Goal: Task Accomplishment & Management: Use online tool/utility

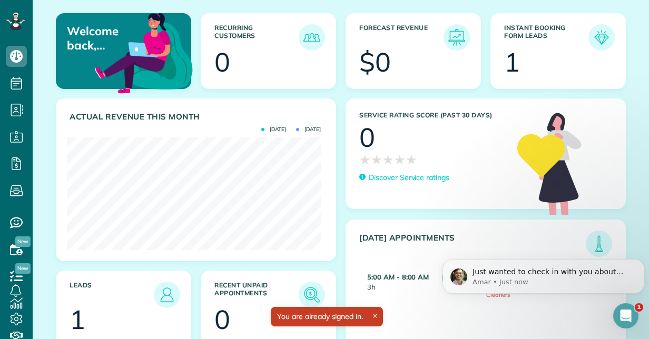
scroll to position [164, 0]
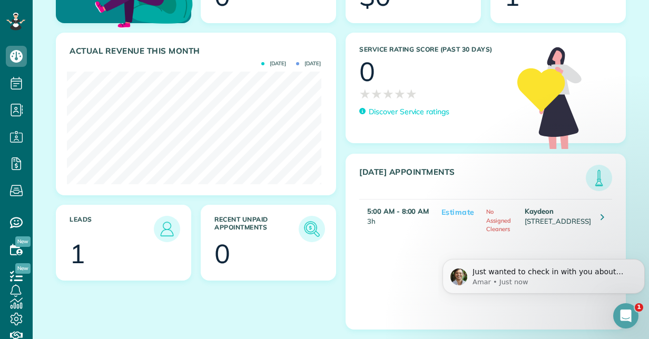
click at [624, 312] on icon "Open Intercom Messenger" at bounding box center [625, 315] width 17 height 17
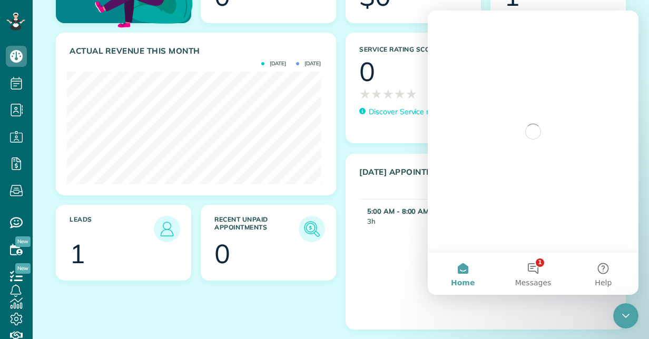
scroll to position [0, 0]
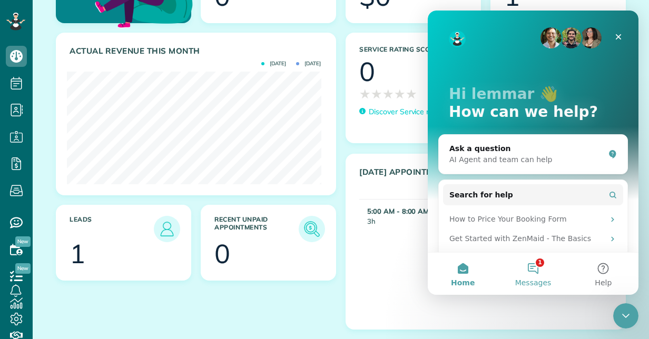
click at [547, 269] on button "1 Messages" at bounding box center [533, 274] width 70 height 42
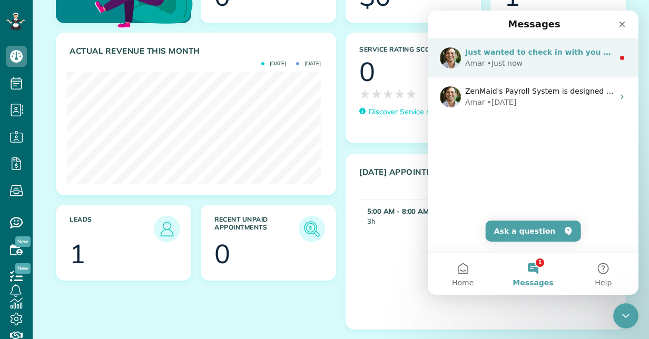
click at [519, 62] on div "Amar • Just now" at bounding box center [539, 63] width 148 height 11
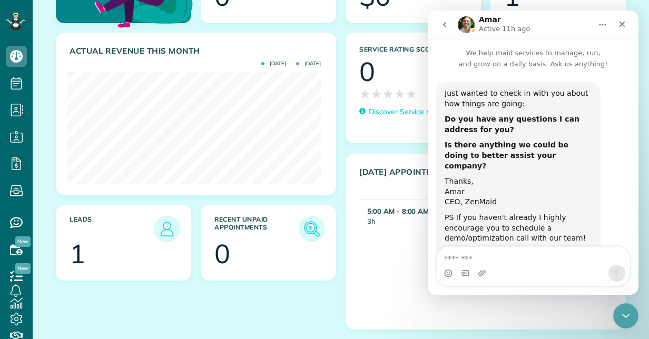
scroll to position [35, 0]
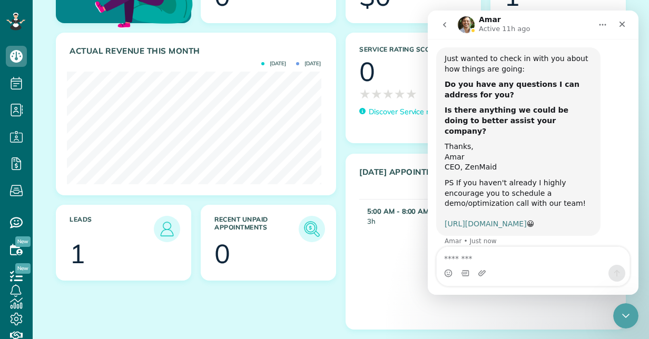
click at [501, 220] on link "https://www.zenmaid.com/optimize" at bounding box center [485, 224] width 82 height 8
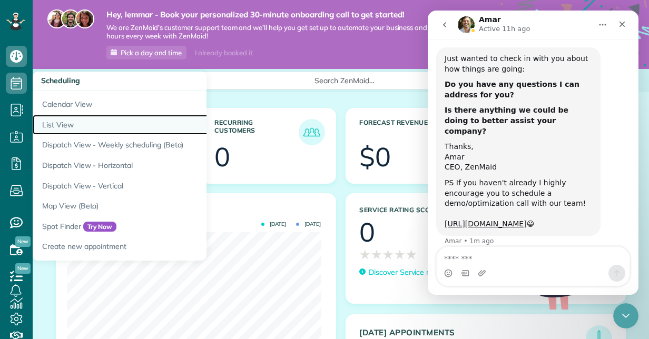
click at [90, 125] on link "List View" at bounding box center [164, 125] width 263 height 21
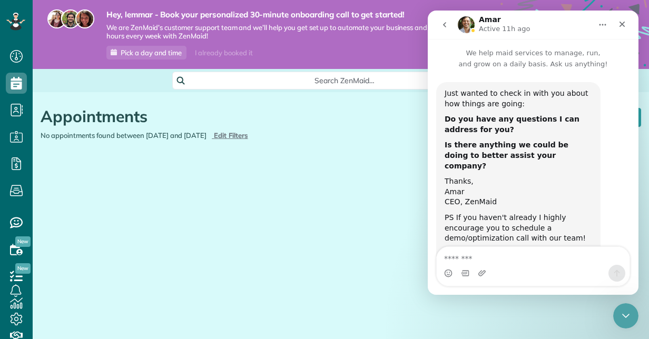
scroll to position [35, 0]
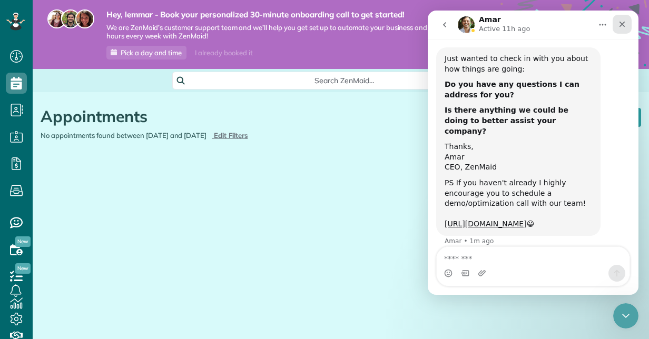
click at [614, 30] on div "Close" at bounding box center [621, 24] width 19 height 19
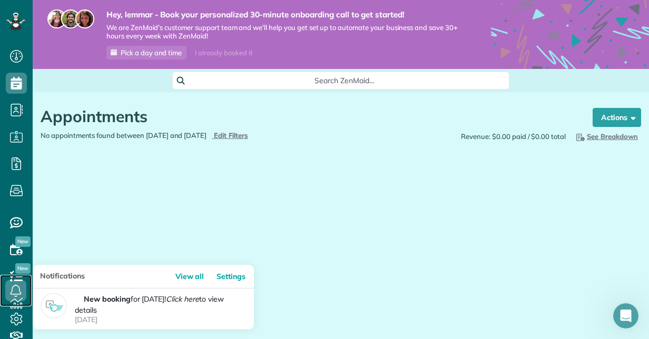
click at [17, 278] on link at bounding box center [16, 291] width 32 height 32
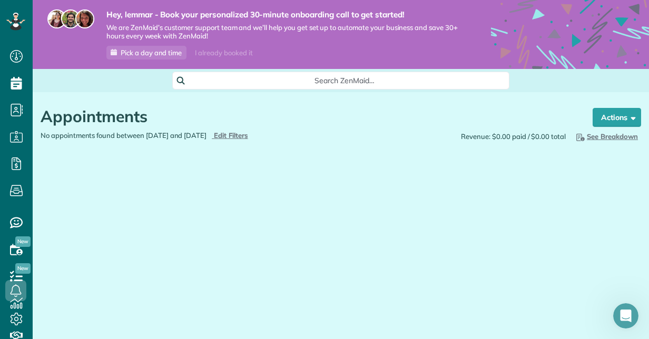
click at [19, 273] on span "New" at bounding box center [22, 268] width 15 height 11
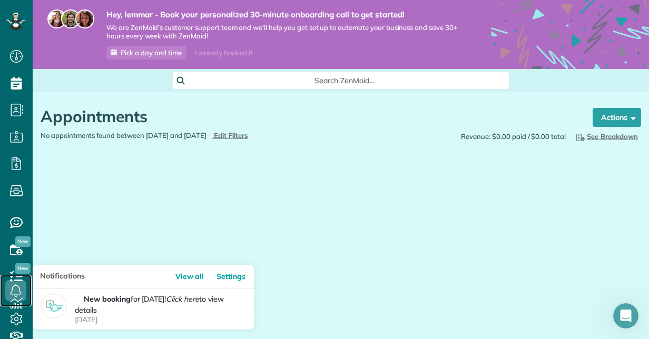
click at [18, 275] on link at bounding box center [16, 291] width 32 height 32
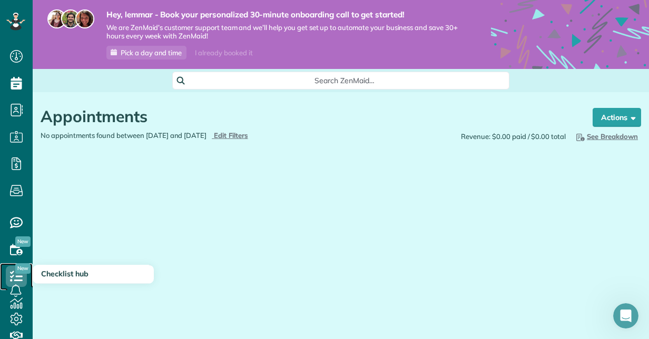
click at [16, 274] on icon at bounding box center [16, 276] width 21 height 21
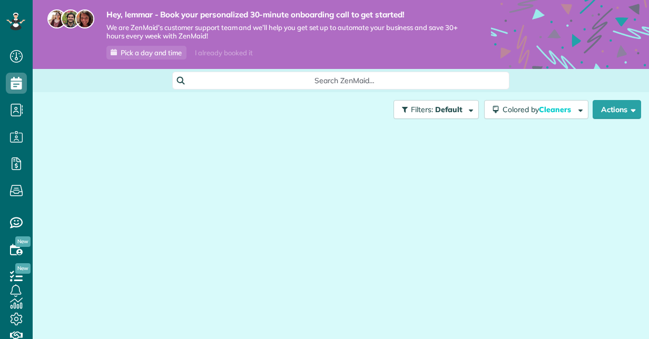
scroll to position [4, 4]
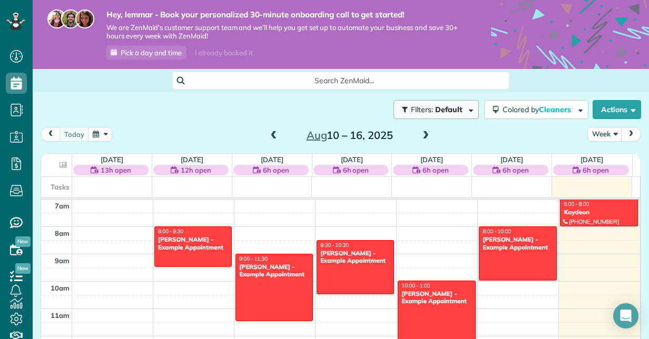
click at [465, 111] on span "button" at bounding box center [469, 109] width 8 height 8
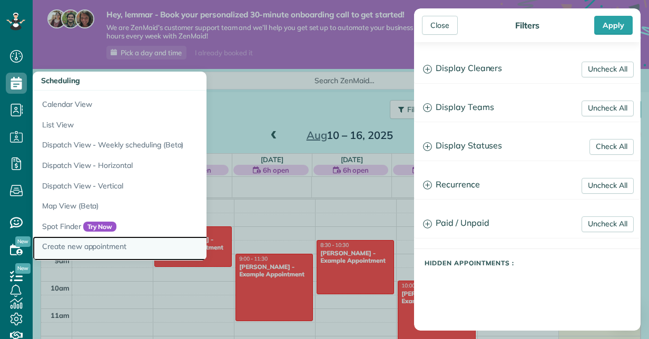
click at [101, 247] on link "Create new appointment" at bounding box center [164, 248] width 263 height 24
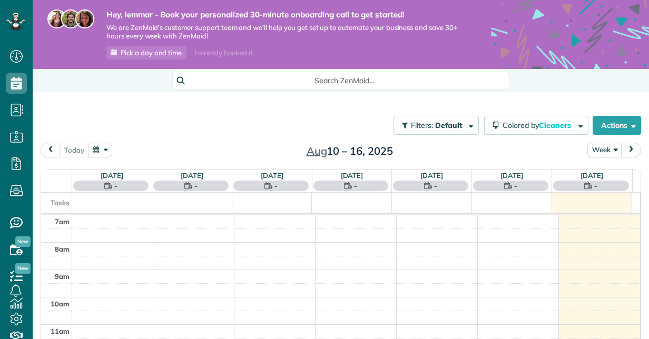
scroll to position [4, 4]
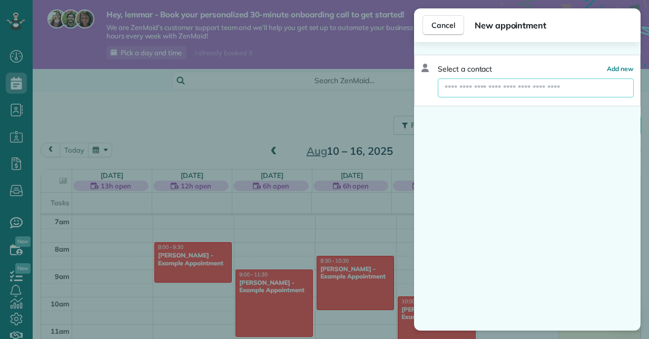
click at [495, 87] on input "text" at bounding box center [536, 87] width 196 height 19
click at [616, 67] on span "Add new" at bounding box center [620, 69] width 27 height 8
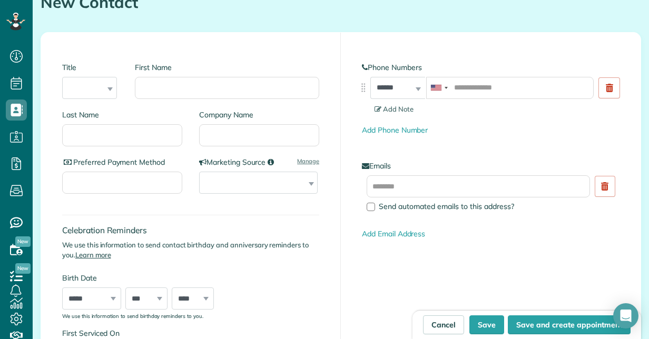
scroll to position [135, 0]
drag, startPoint x: 486, startPoint y: 153, endPoint x: 140, endPoint y: 188, distance: 348.2
click at [140, 188] on input "Preferred Payment Method" at bounding box center [122, 182] width 120 height 22
click at [308, 187] on select "**********" at bounding box center [258, 182] width 118 height 22
click at [341, 215] on div "**********" at bounding box center [491, 213] width 300 height 363
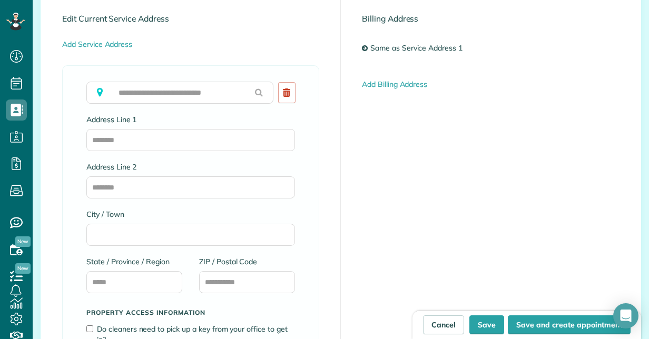
scroll to position [583, 0]
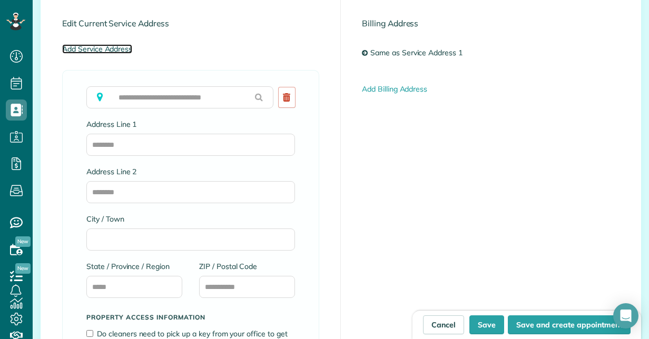
click at [96, 47] on link "Add Service Address" at bounding box center [97, 48] width 70 height 9
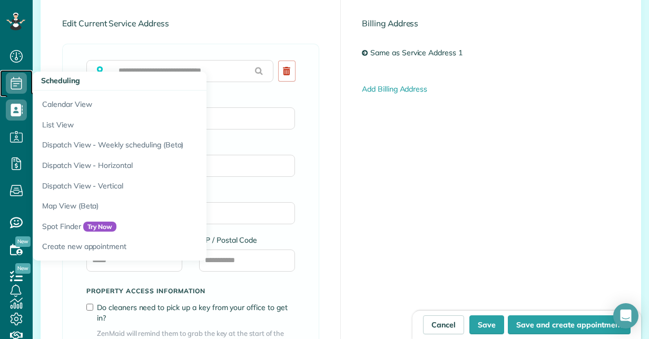
click at [18, 83] on icon at bounding box center [16, 83] width 21 height 21
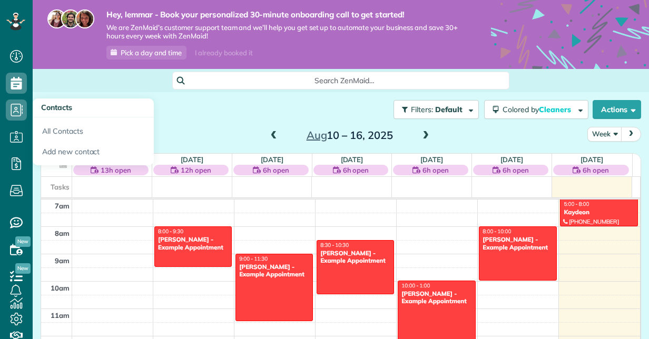
scroll to position [4, 4]
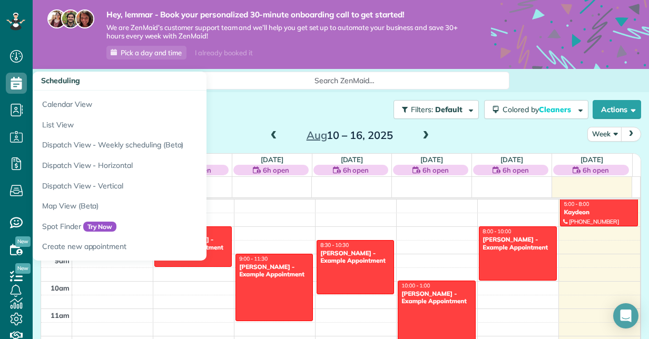
click at [80, 83] on h3 "Scheduling" at bounding box center [120, 81] width 174 height 19
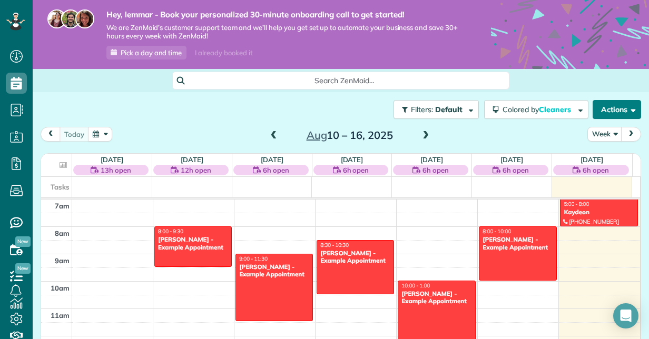
click at [604, 109] on button "Actions" at bounding box center [616, 109] width 48 height 19
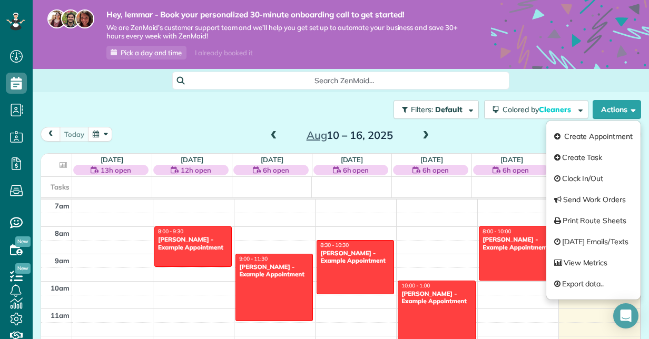
click at [18, 273] on span "New" at bounding box center [22, 268] width 15 height 11
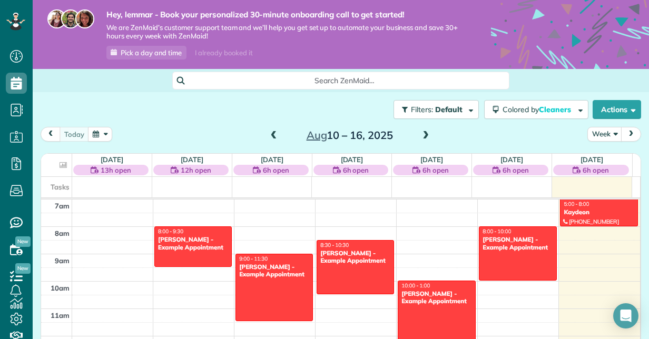
click at [18, 273] on span "New" at bounding box center [22, 268] width 15 height 11
click at [213, 125] on div "Filters: Default Colored by Cleaners Color by Cleaner Color by Team Color by St…" at bounding box center [341, 109] width 616 height 35
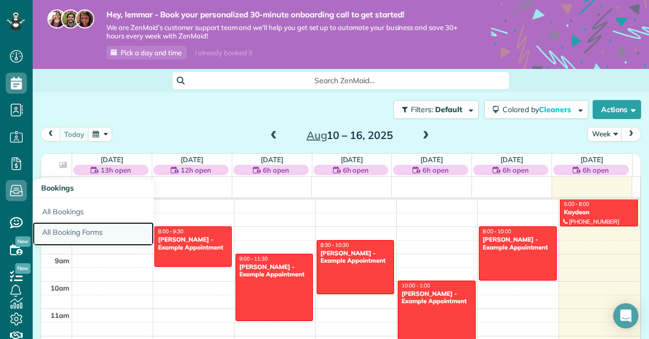
click at [84, 231] on link "All Booking Forms" at bounding box center [93, 234] width 121 height 24
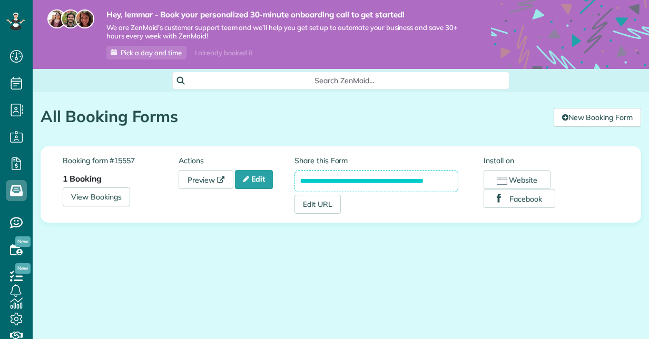
scroll to position [4, 4]
click at [596, 116] on link "New Booking Form" at bounding box center [596, 117] width 87 height 19
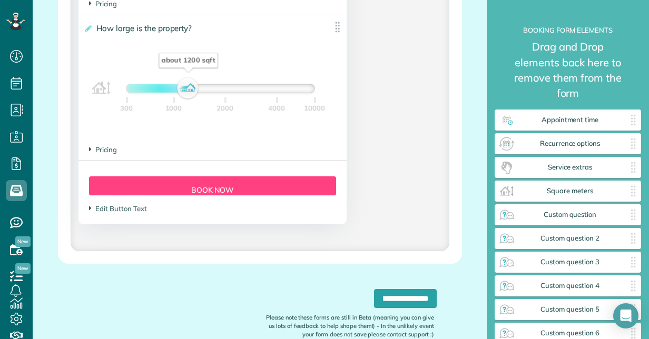
scroll to position [1065, 0]
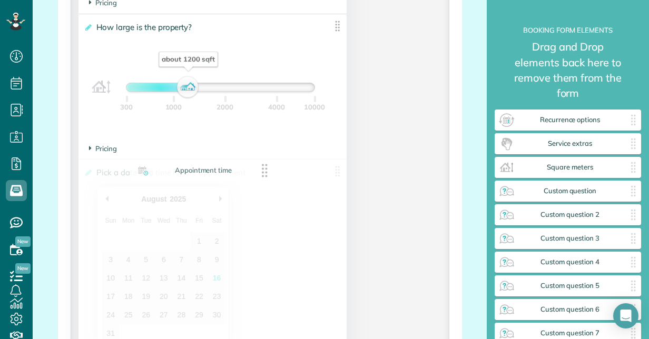
drag, startPoint x: 563, startPoint y: 126, endPoint x: 197, endPoint y: 177, distance: 369.4
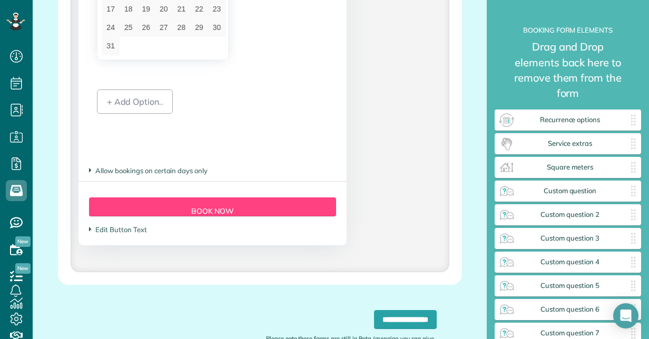
scroll to position [1353, 0]
click at [122, 101] on div "+ Add Option.." at bounding box center [135, 101] width 76 height 24
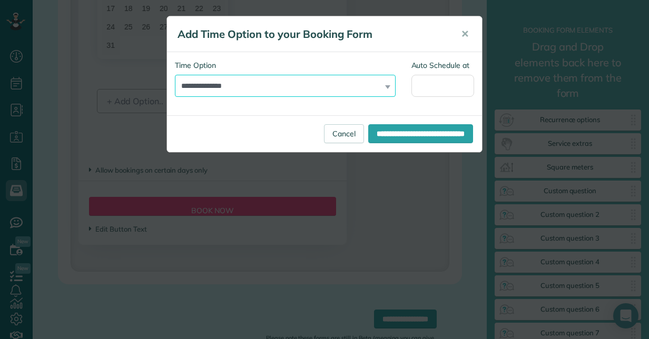
click at [384, 88] on select "**********" at bounding box center [285, 86] width 221 height 22
click at [175, 75] on select "**********" at bounding box center [285, 86] width 221 height 22
click at [383, 207] on div "**********" at bounding box center [324, 169] width 649 height 339
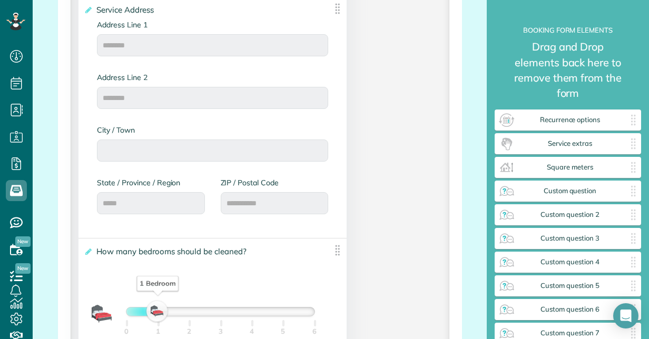
scroll to position [531, 0]
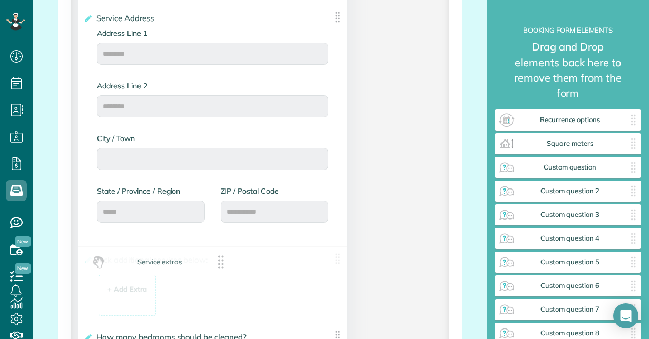
drag, startPoint x: 576, startPoint y: 145, endPoint x: 165, endPoint y: 265, distance: 428.2
drag, startPoint x: 595, startPoint y: 121, endPoint x: 242, endPoint y: 238, distance: 372.1
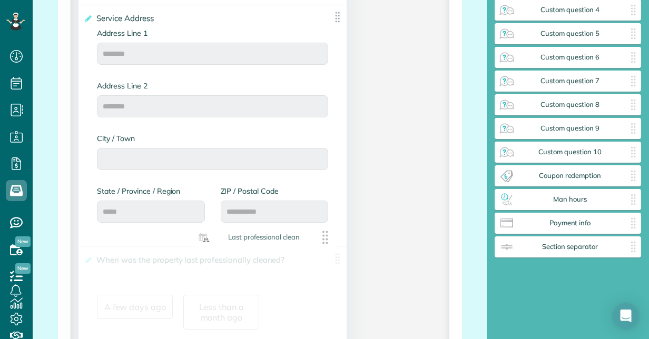
scroll to position [204, 0]
drag, startPoint x: 562, startPoint y: 166, endPoint x: 163, endPoint y: 244, distance: 407.0
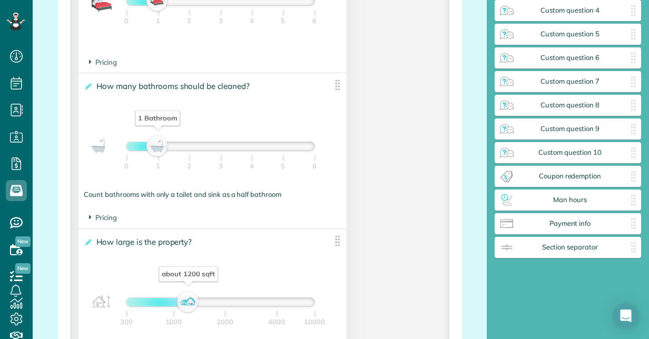
scroll to position [1597, 0]
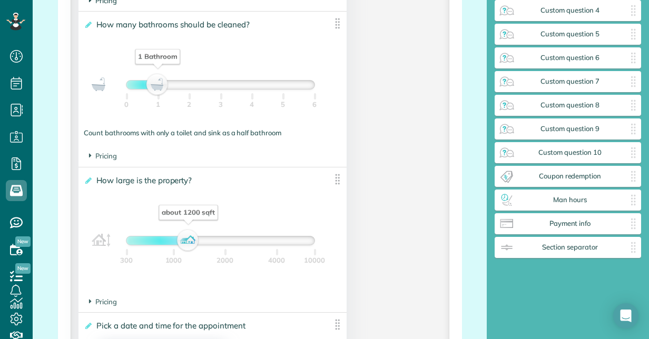
click at [104, 5] on span "Pricing" at bounding box center [103, 0] width 28 height 8
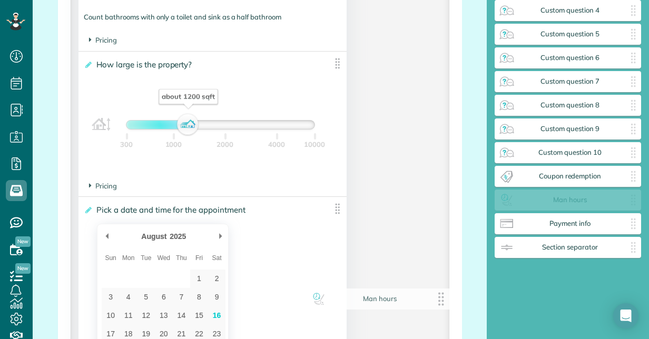
scroll to position [181, 0]
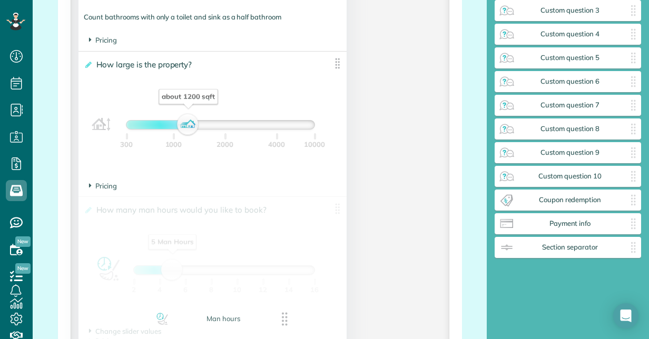
drag, startPoint x: 570, startPoint y: 200, endPoint x: 223, endPoint y: 320, distance: 367.2
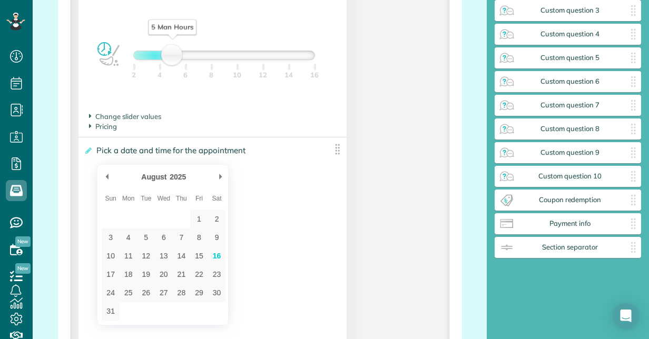
scroll to position [1965, 0]
click at [175, 64] on div "5 Man Hours" at bounding box center [173, 56] width 18 height 15
click at [107, 132] on span "Pricing" at bounding box center [103, 127] width 28 height 8
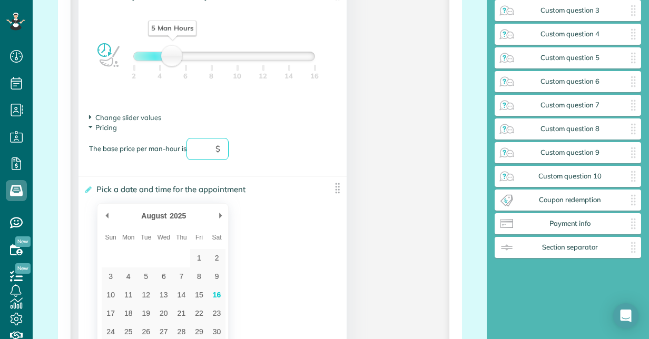
click at [201, 160] on input "text" at bounding box center [207, 149] width 42 height 22
click at [274, 171] on section "Pricing The base price per man-hour is ** $" at bounding box center [212, 147] width 246 height 48
type input "*"
click at [225, 160] on input "text" at bounding box center [207, 149] width 42 height 22
click at [204, 160] on input "text" at bounding box center [207, 149] width 42 height 22
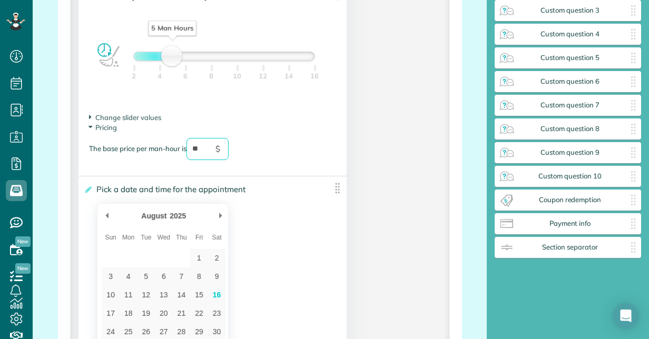
type input "**"
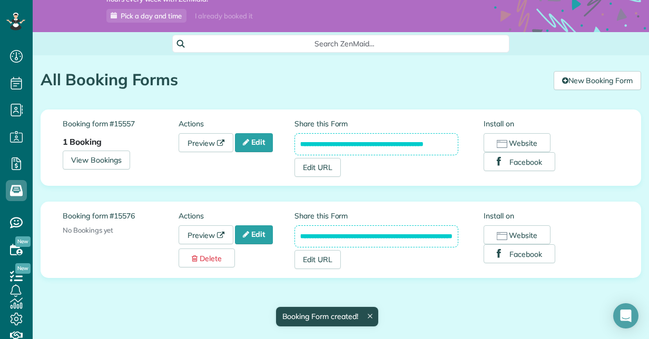
scroll to position [54, 0]
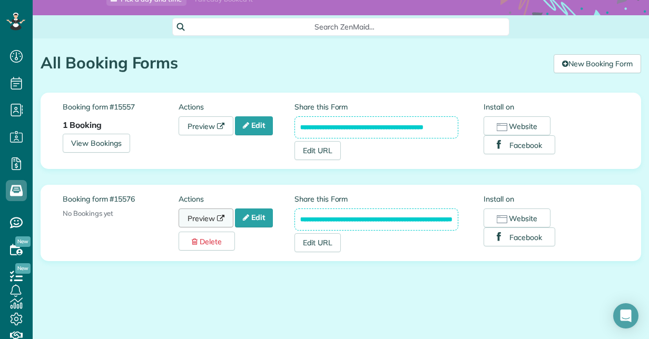
click at [211, 218] on link "Preview" at bounding box center [205, 217] width 55 height 19
click at [253, 215] on link "Edit" at bounding box center [254, 217] width 38 height 19
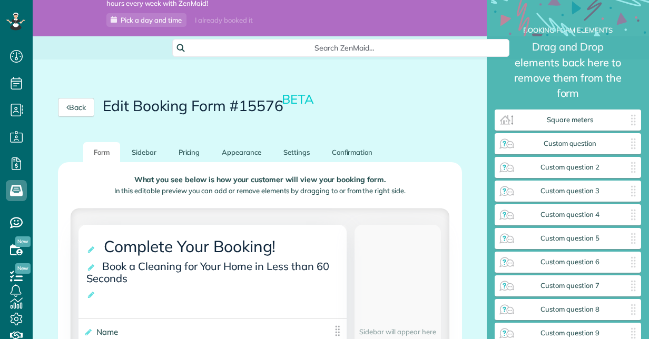
scroll to position [34, 0]
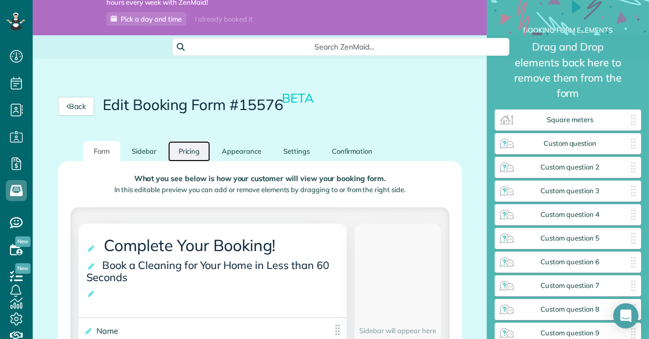
click at [182, 149] on link "Pricing" at bounding box center [189, 151] width 43 height 21
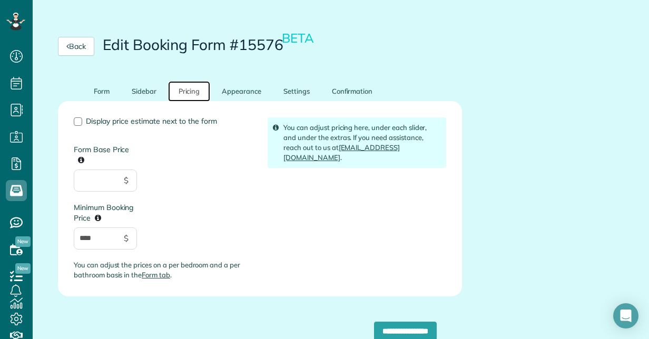
scroll to position [106, 0]
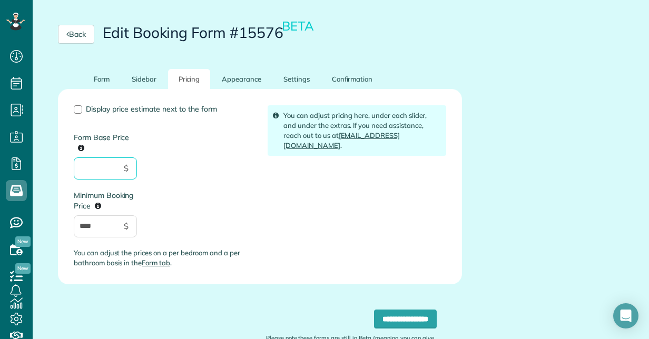
click at [100, 166] on input "Form Base Price" at bounding box center [105, 168] width 63 height 22
type input "***"
click at [115, 234] on input "****" at bounding box center [105, 226] width 63 height 22
type input "*"
click at [123, 233] on input "***" at bounding box center [105, 226] width 63 height 22
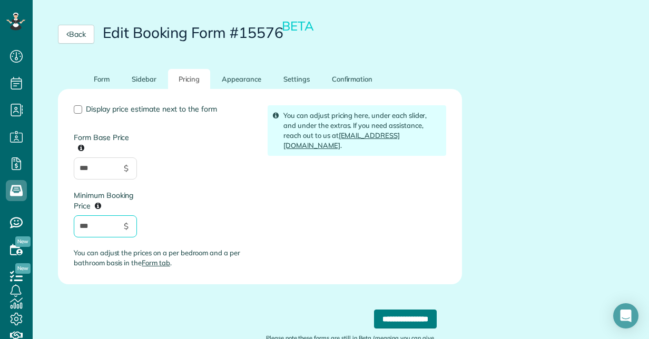
type input "***"
click at [374, 316] on input "**********" at bounding box center [405, 319] width 63 height 19
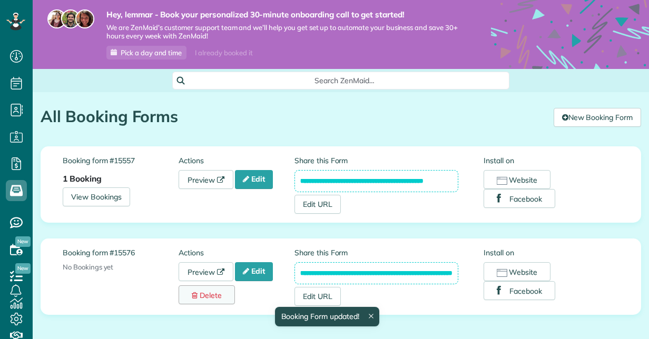
scroll to position [4, 4]
click at [220, 271] on icon at bounding box center [220, 272] width 7 height 7
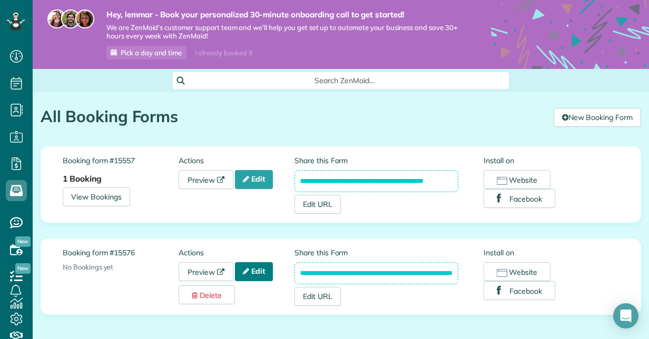
click at [245, 267] on icon at bounding box center [246, 270] width 6 height 7
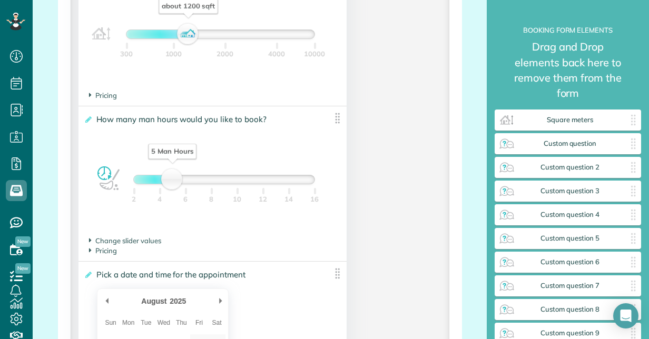
scroll to position [1822, 0]
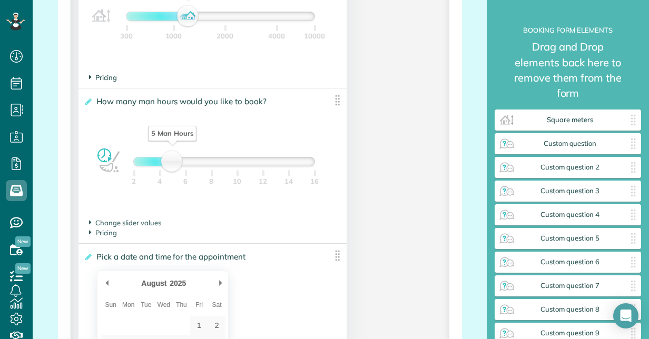
click at [108, 82] on span "Pricing" at bounding box center [103, 77] width 28 height 8
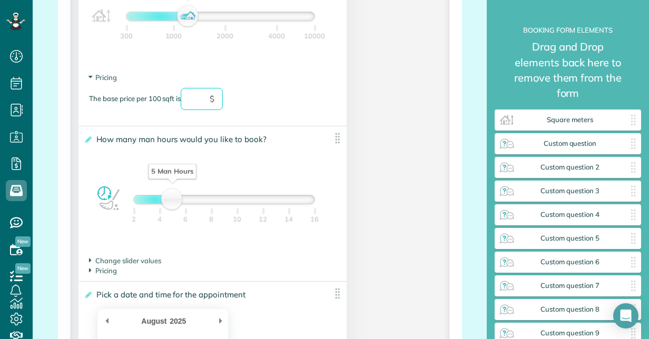
click at [201, 110] on input "text" at bounding box center [202, 99] width 42 height 22
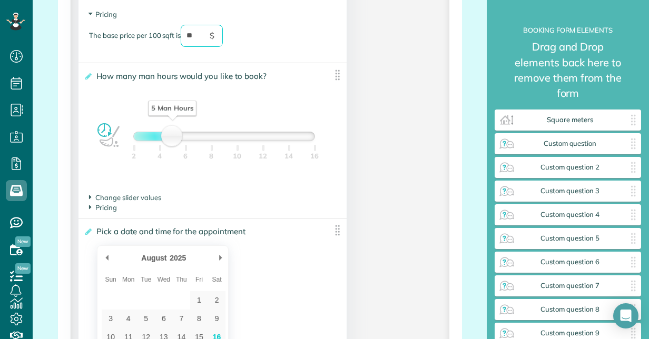
scroll to position [1898, 0]
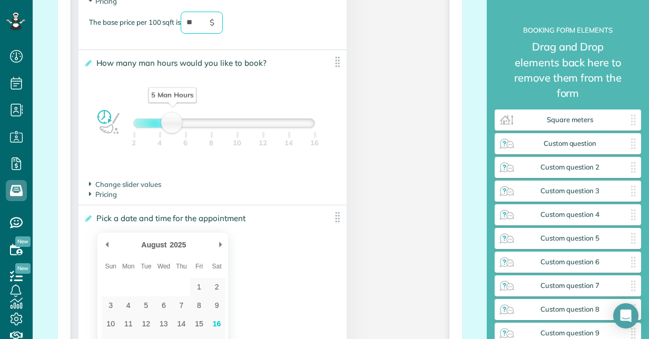
type input "**"
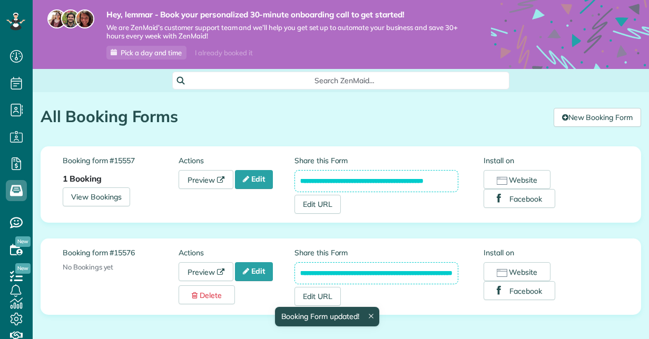
scroll to position [4, 4]
click at [263, 274] on link "Edit" at bounding box center [254, 271] width 38 height 19
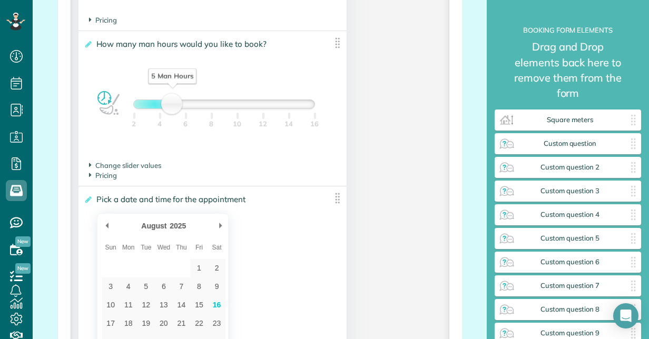
scroll to position [1881, 0]
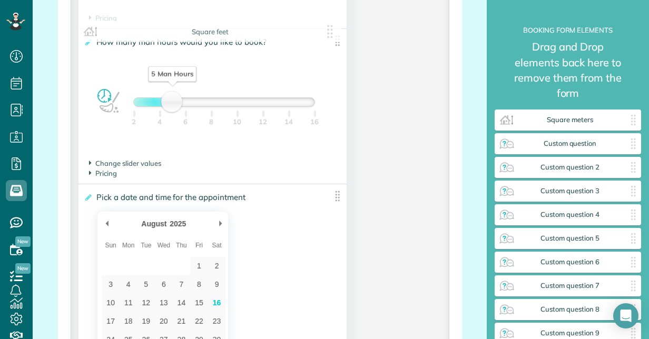
drag, startPoint x: 0, startPoint y: 0, endPoint x: 110, endPoint y: 157, distance: 191.6
click at [110, 22] on span "Pricing" at bounding box center [103, 18] width 28 height 8
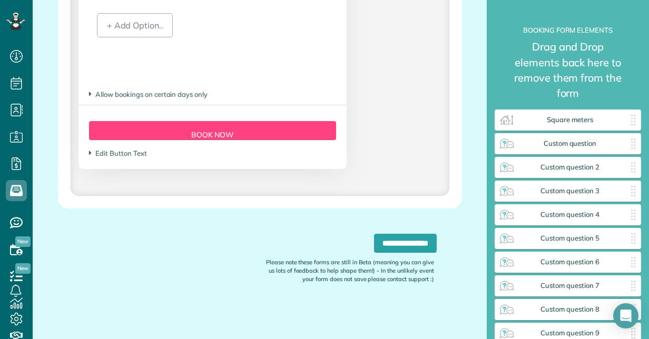
scroll to position [2351, 0]
click at [374, 253] on input "**********" at bounding box center [405, 243] width 63 height 19
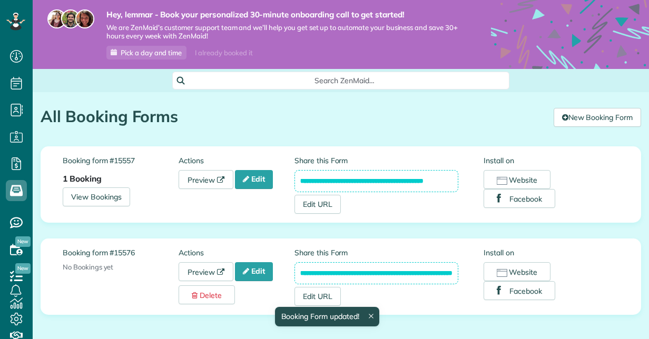
scroll to position [4, 4]
click at [201, 271] on link "Preview" at bounding box center [205, 271] width 55 height 19
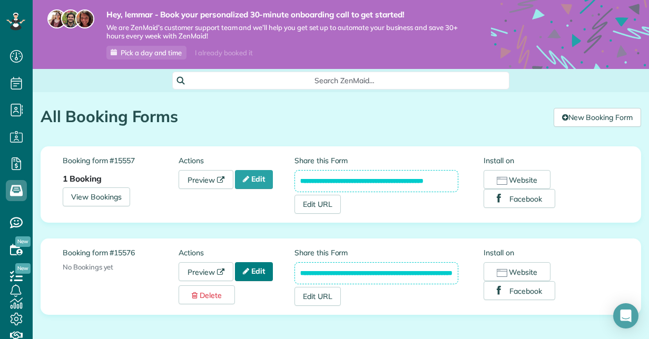
click at [254, 271] on link "Edit" at bounding box center [254, 271] width 38 height 19
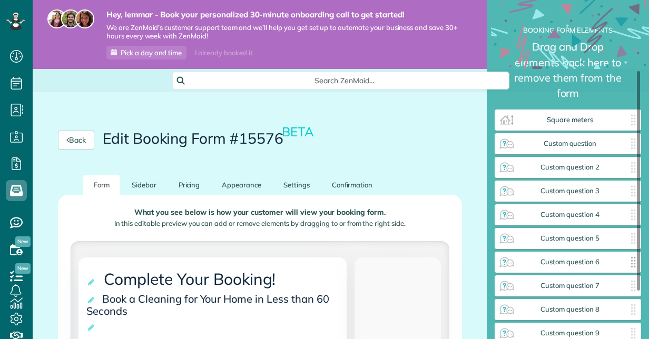
scroll to position [136, 0]
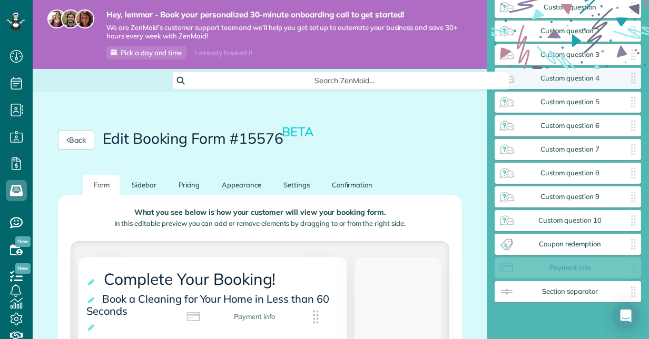
drag, startPoint x: 578, startPoint y: 269, endPoint x: 224, endPoint y: 318, distance: 356.7
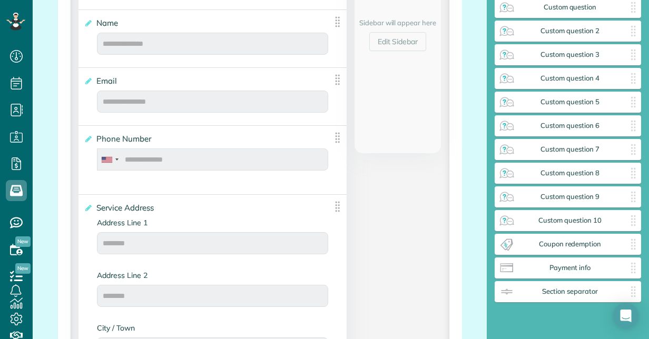
scroll to position [368, 0]
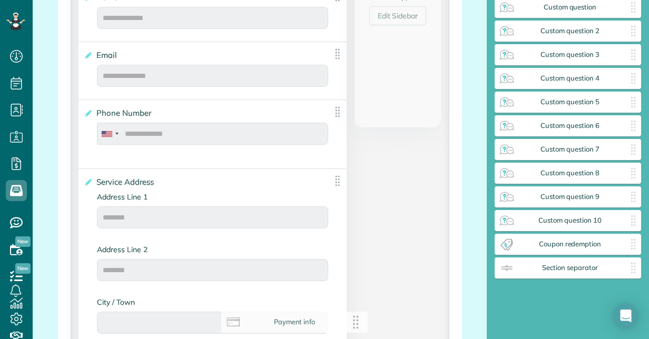
drag, startPoint x: 570, startPoint y: 271, endPoint x: 287, endPoint y: 325, distance: 287.5
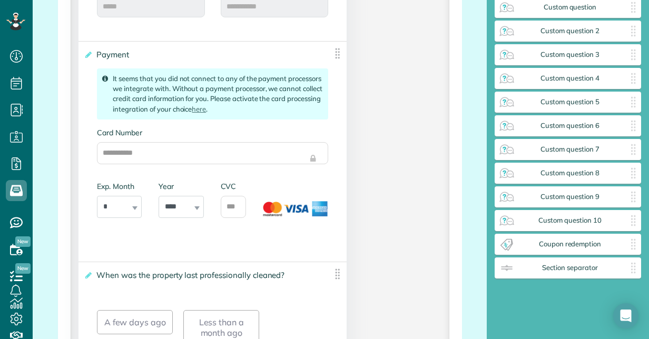
scroll to position [732, 0]
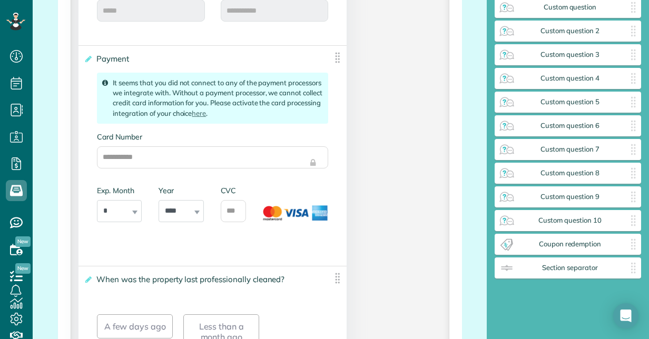
click at [331, 55] on img at bounding box center [337, 57] width 13 height 13
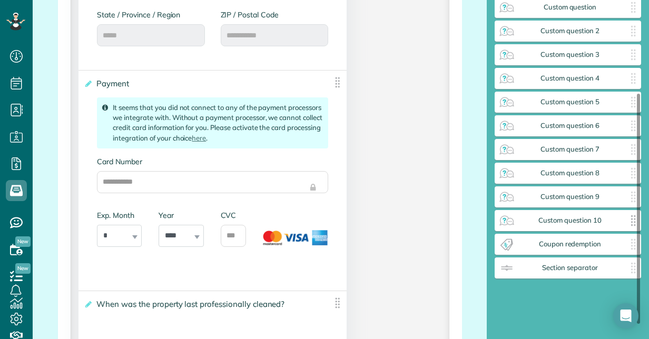
scroll to position [0, 0]
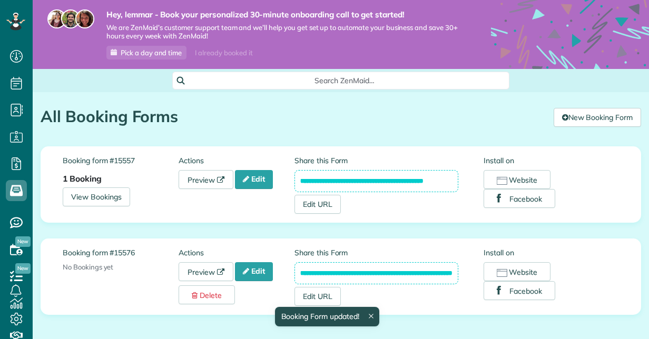
scroll to position [4, 4]
click at [207, 290] on link "Delete" at bounding box center [206, 294] width 56 height 19
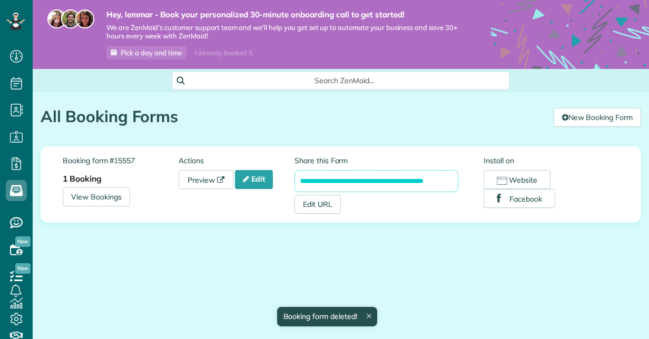
scroll to position [4, 4]
click at [245, 181] on icon at bounding box center [246, 178] width 6 height 7
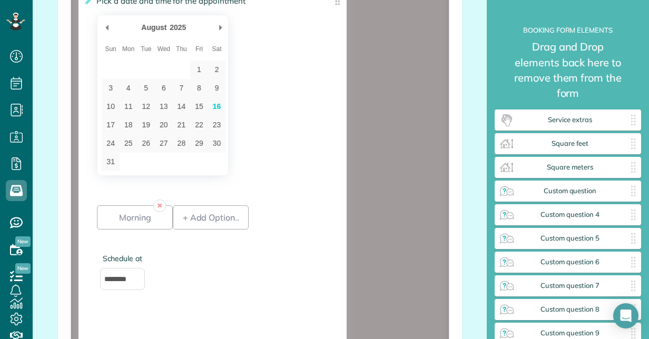
scroll to position [1357, 0]
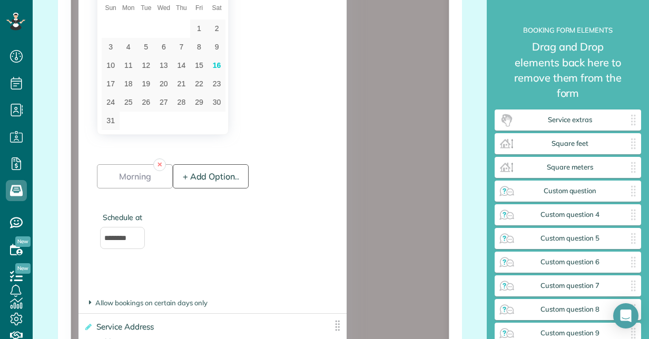
click at [215, 173] on div "+ Add Option.." at bounding box center [211, 176] width 76 height 24
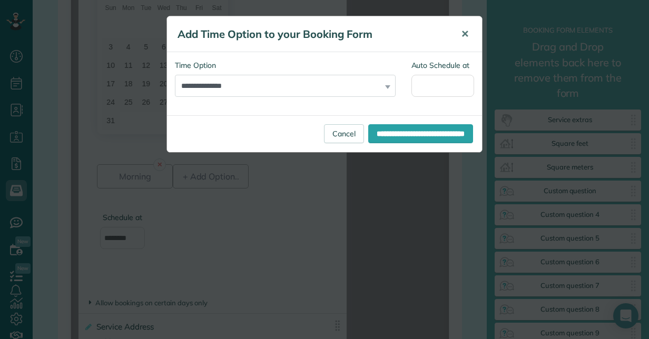
click at [458, 34] on button "✕" at bounding box center [465, 34] width 24 height 25
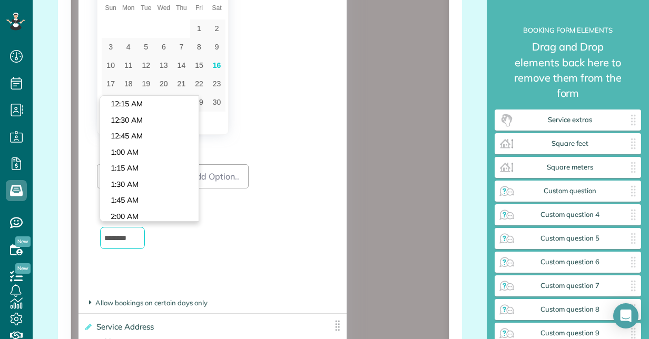
scroll to position [365, 144]
click at [129, 234] on input "********" at bounding box center [122, 238] width 45 height 22
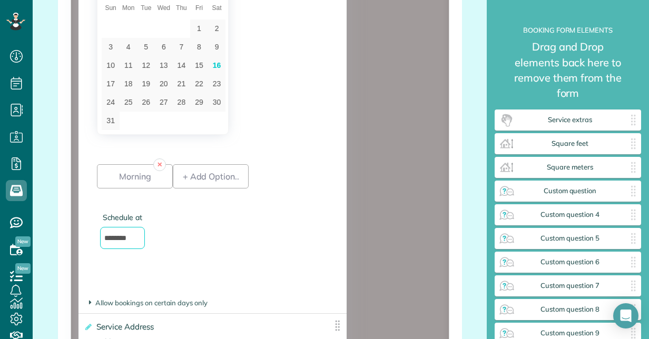
click at [243, 218] on div "+ Add Option.." at bounding box center [211, 215] width 76 height 137
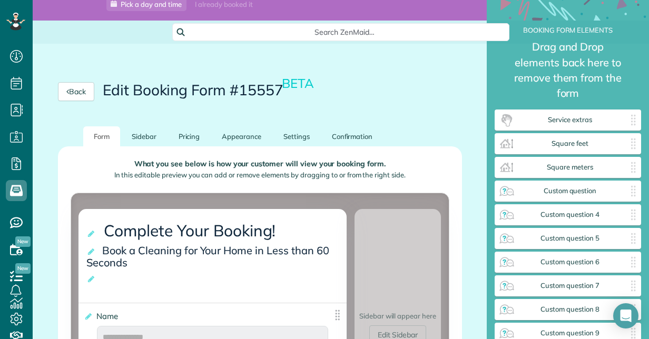
scroll to position [44, 0]
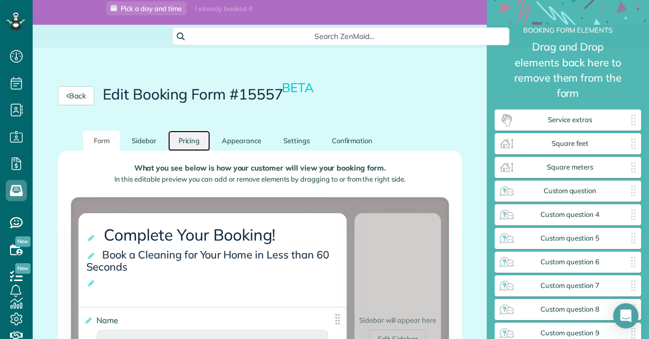
click at [187, 141] on link "Pricing" at bounding box center [189, 141] width 43 height 21
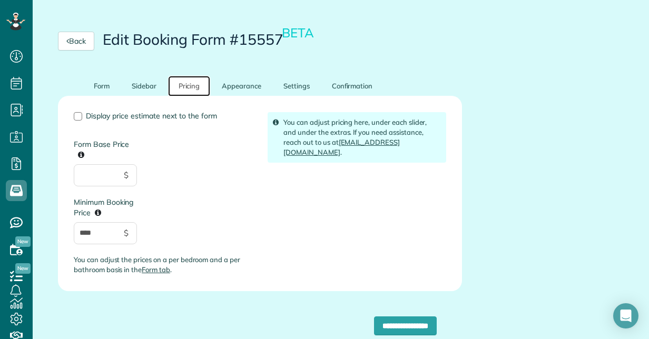
scroll to position [99, 0]
click at [242, 82] on link "Appearance" at bounding box center [241, 86] width 61 height 21
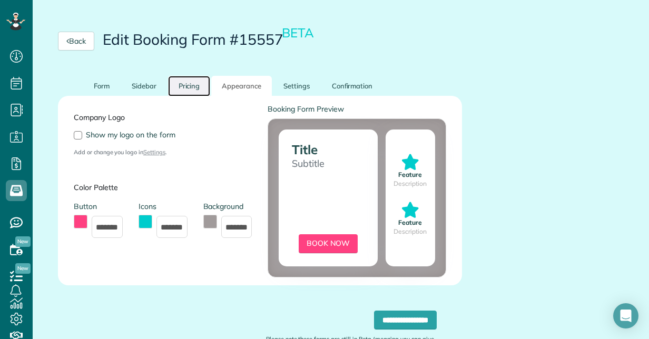
click at [191, 83] on link "Pricing" at bounding box center [189, 86] width 43 height 21
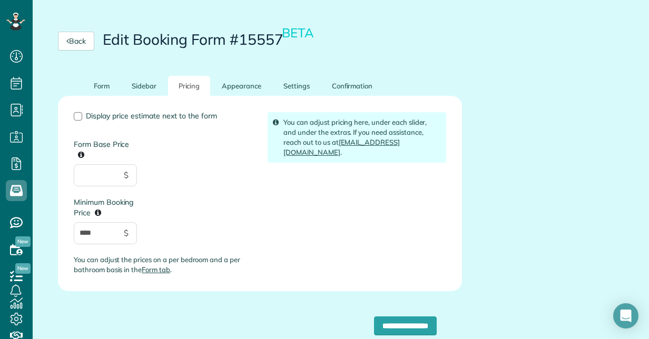
click at [258, 210] on div "Display price estimate next to the form Form Base Price $ Minimum Booking Price…" at bounding box center [260, 197] width 388 height 171
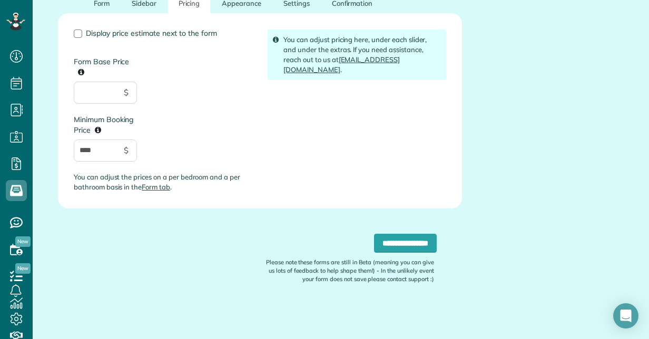
click at [84, 206] on div "Display price estimate next to the form Form Base Price $ Minimum Booking Price…" at bounding box center [260, 110] width 404 height 195
click at [401, 243] on input "**********" at bounding box center [405, 243] width 63 height 19
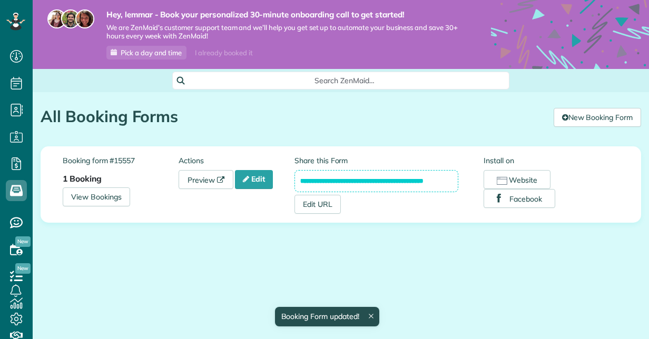
scroll to position [4, 4]
click at [591, 121] on link "New Booking Form" at bounding box center [596, 117] width 87 height 19
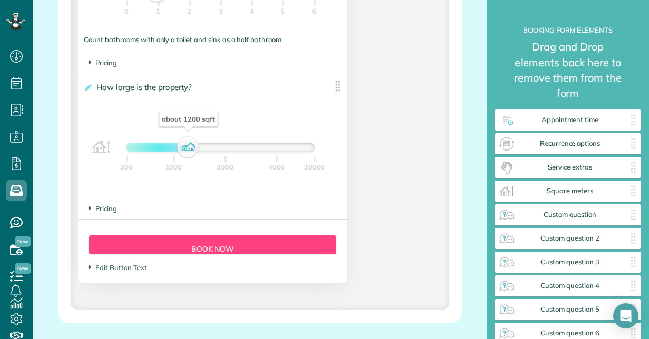
scroll to position [1006, 0]
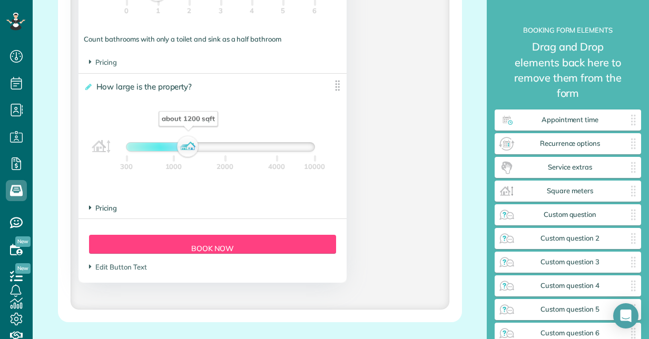
click at [108, 205] on span "Pricing" at bounding box center [103, 208] width 28 height 8
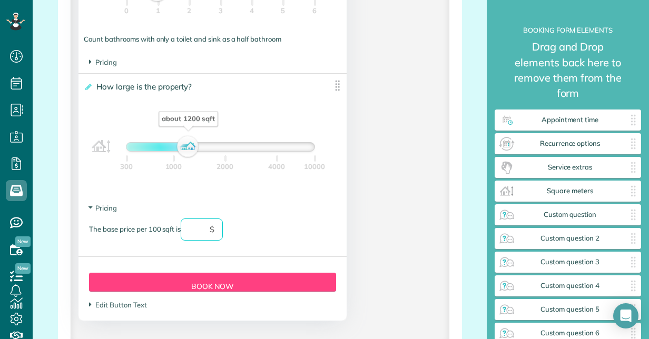
click at [204, 227] on input "text" at bounding box center [202, 230] width 42 height 22
type input "**"
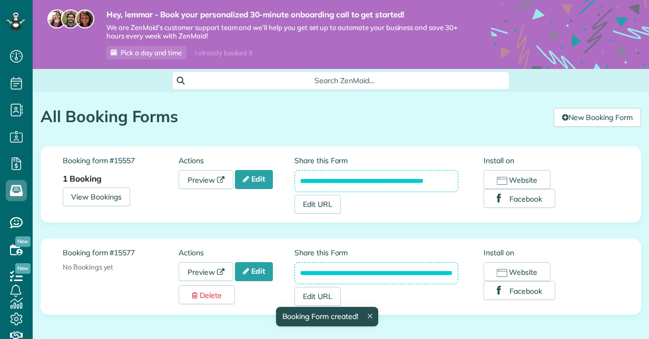
scroll to position [4, 4]
click at [261, 280] on link "Edit" at bounding box center [254, 271] width 38 height 19
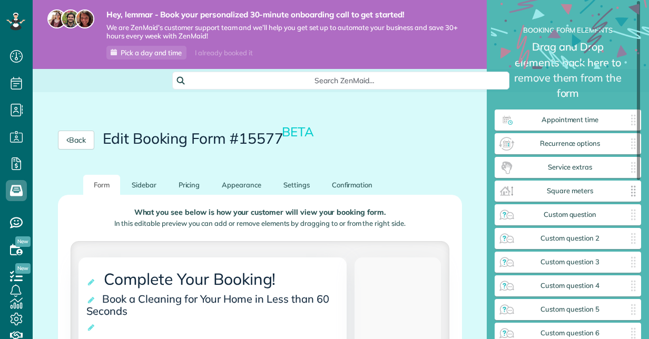
scroll to position [4, 1]
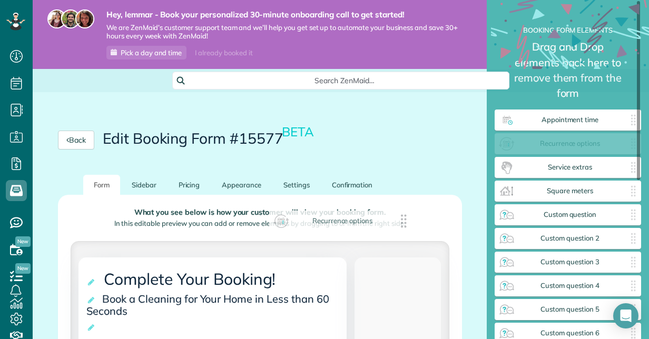
drag, startPoint x: 570, startPoint y: 148, endPoint x: 233, endPoint y: 259, distance: 354.8
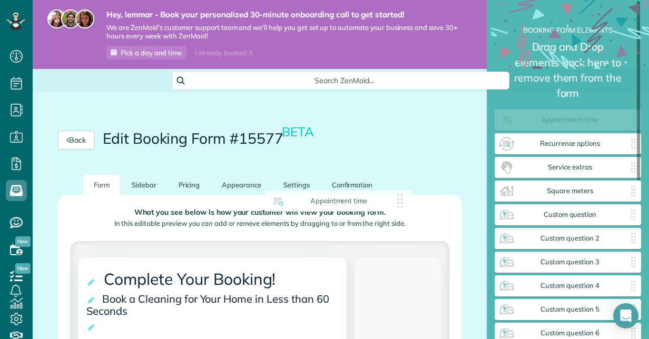
drag, startPoint x: 555, startPoint y: 114, endPoint x: 206, endPoint y: 211, distance: 361.6
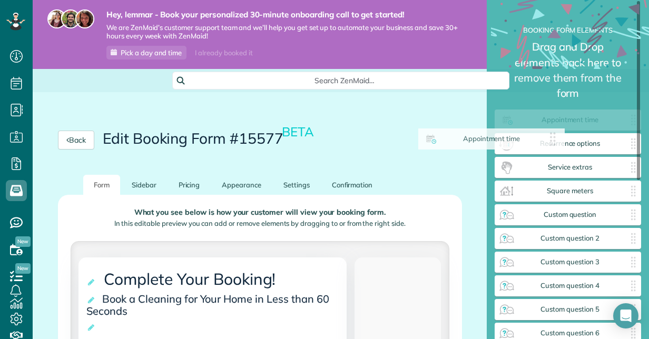
drag, startPoint x: 545, startPoint y: 119, endPoint x: 28, endPoint y: 290, distance: 544.5
click at [28, 290] on div "Dashboard Scheduling Calendar View List View Dispatch View - Weekly scheduling …" at bounding box center [324, 169] width 649 height 339
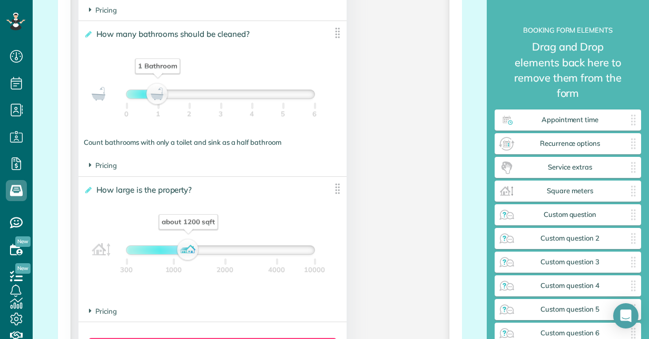
scroll to position [903, 0]
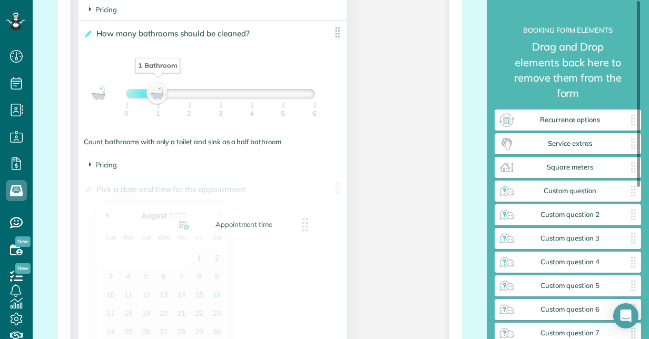
drag, startPoint x: 578, startPoint y: 124, endPoint x: 221, endPoint y: 246, distance: 377.8
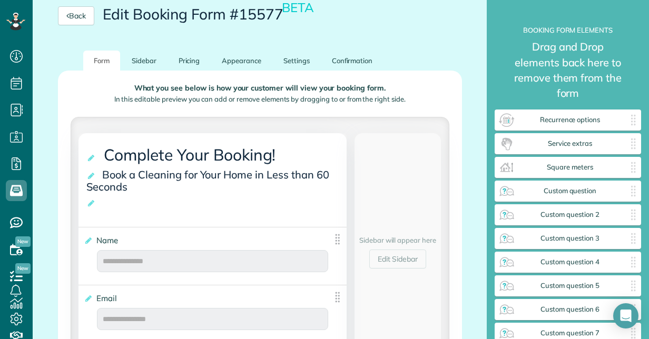
scroll to position [123, 0]
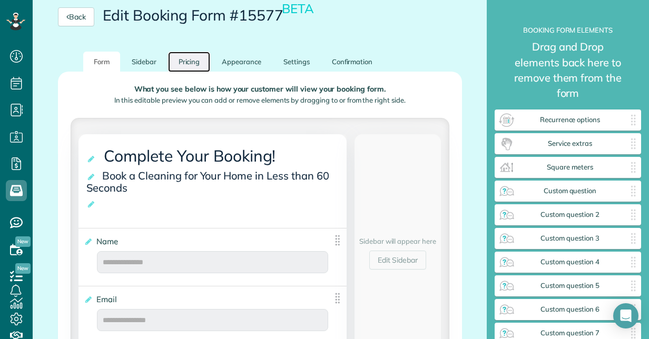
click at [190, 65] on link "Pricing" at bounding box center [189, 62] width 43 height 21
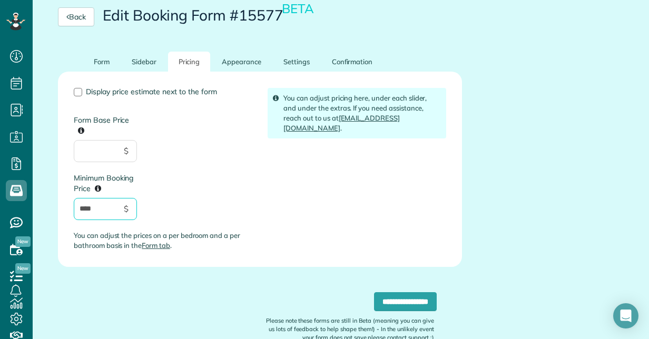
click at [97, 215] on input "****" at bounding box center [105, 209] width 63 height 22
click at [90, 148] on input "Form Base Price" at bounding box center [105, 151] width 63 height 22
click at [84, 207] on input "****" at bounding box center [105, 209] width 63 height 22
type input "******"
click at [378, 304] on input "**********" at bounding box center [405, 301] width 63 height 19
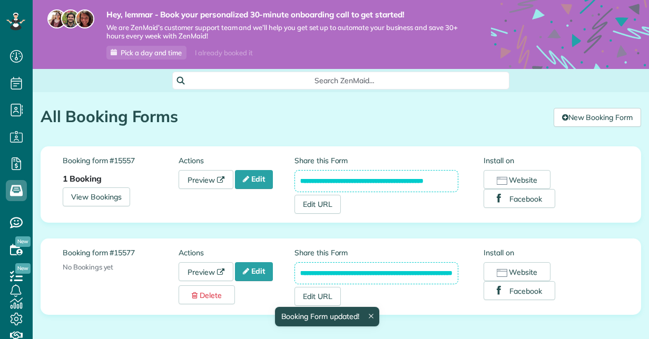
scroll to position [4, 4]
click at [262, 269] on link "Edit" at bounding box center [254, 271] width 38 height 19
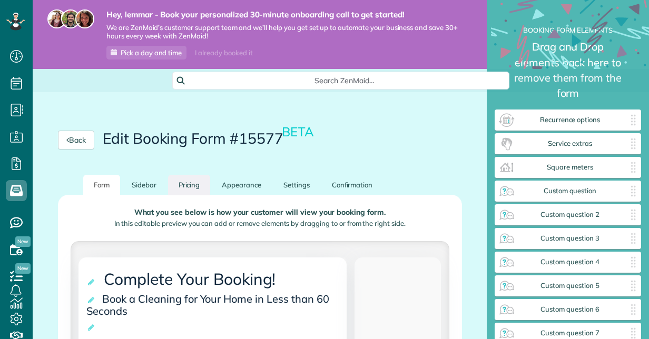
scroll to position [4, 1]
click at [188, 183] on link "Pricing" at bounding box center [189, 185] width 43 height 21
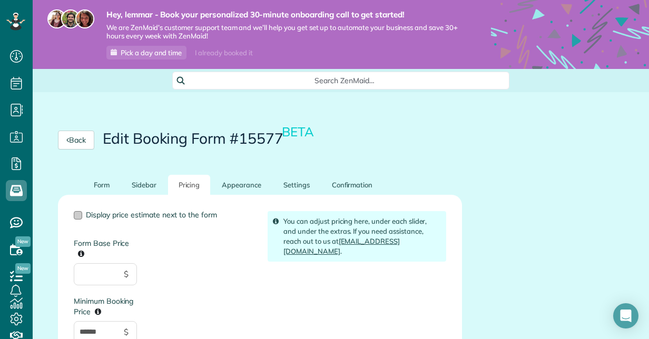
click at [80, 213] on div at bounding box center [78, 215] width 8 height 8
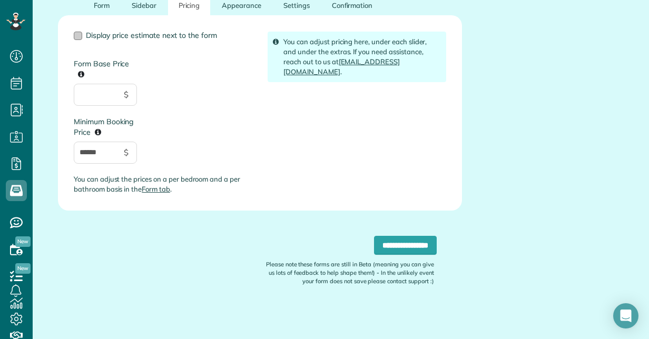
scroll to position [181, 0]
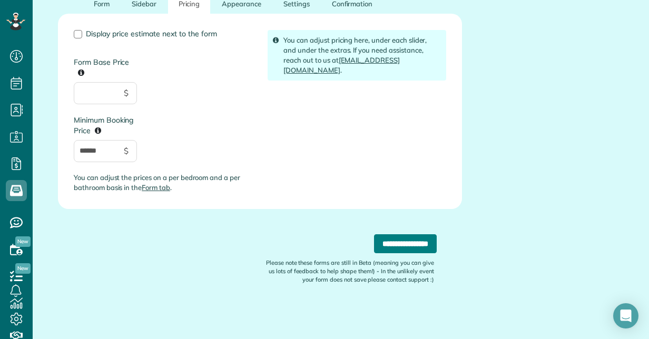
click at [386, 250] on input "**********" at bounding box center [405, 243] width 63 height 19
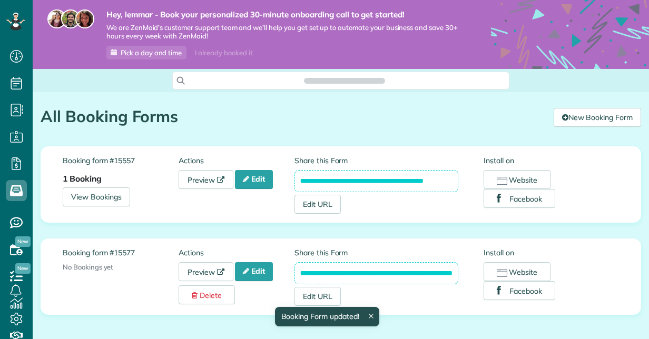
scroll to position [4, 4]
click at [204, 267] on link "Preview" at bounding box center [205, 271] width 55 height 19
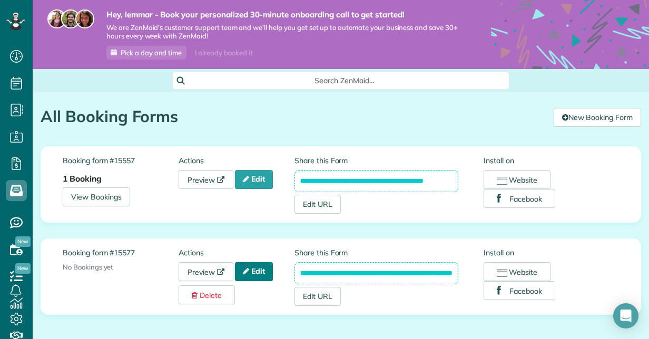
click at [254, 270] on link "Edit" at bounding box center [254, 271] width 38 height 19
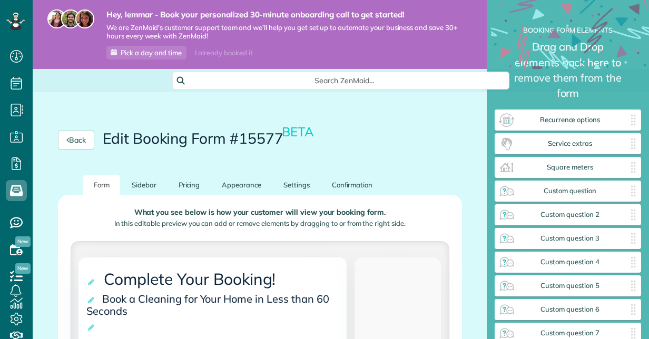
scroll to position [4, 1]
click at [187, 187] on link "Pricing" at bounding box center [189, 185] width 43 height 21
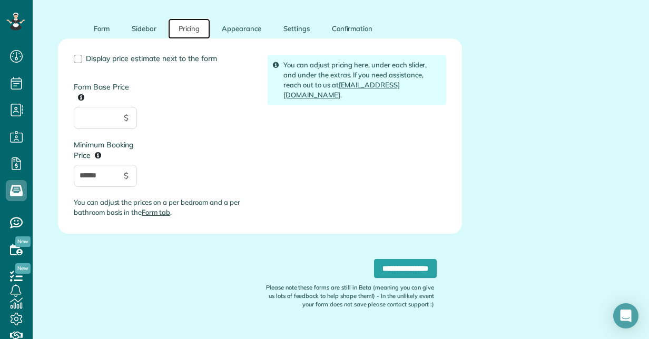
scroll to position [182, 0]
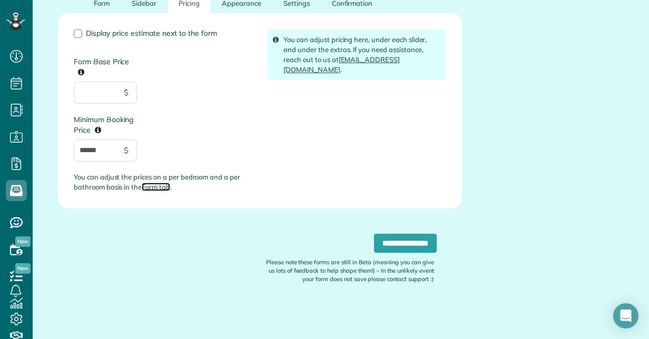
click at [157, 186] on link "Form tab" at bounding box center [156, 187] width 28 height 8
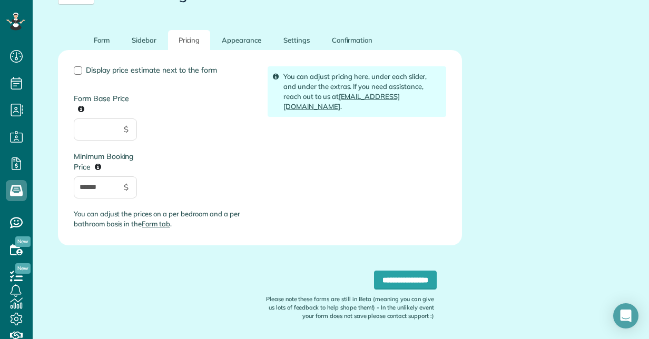
scroll to position [142, 0]
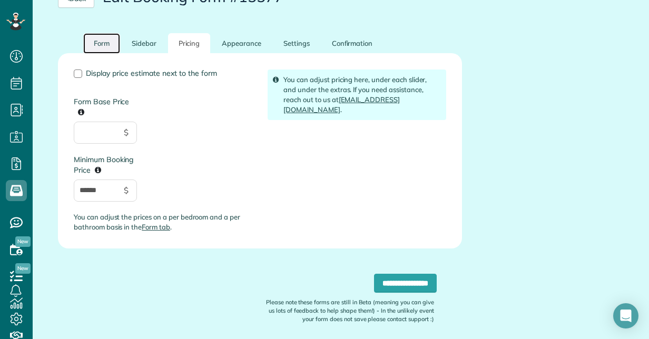
click at [103, 47] on link "Form" at bounding box center [101, 43] width 37 height 21
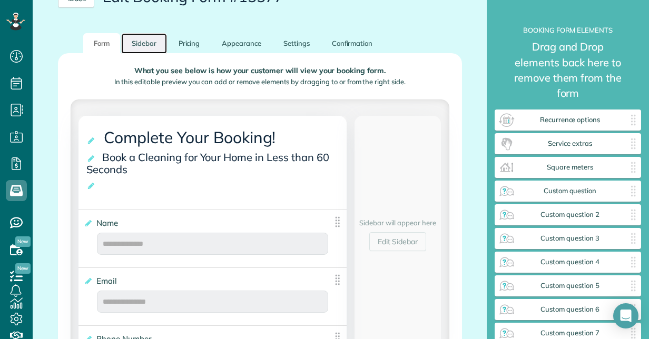
click at [146, 43] on link "Sidebar" at bounding box center [144, 43] width 46 height 21
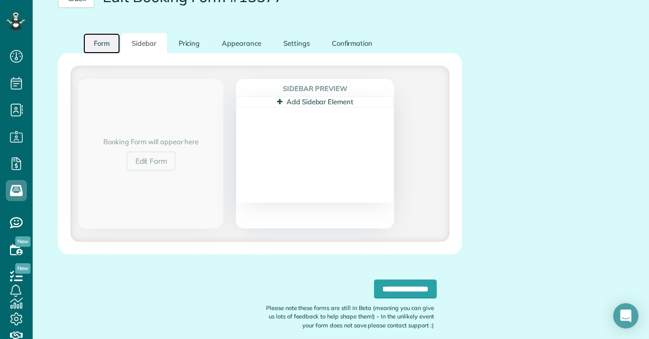
click at [103, 48] on link "Form" at bounding box center [101, 43] width 37 height 21
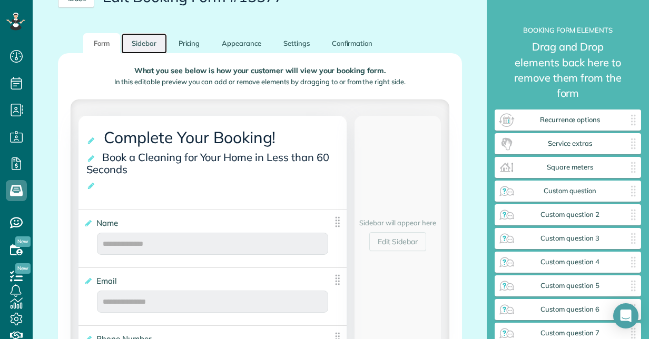
click at [134, 44] on link "Sidebar" at bounding box center [144, 43] width 46 height 21
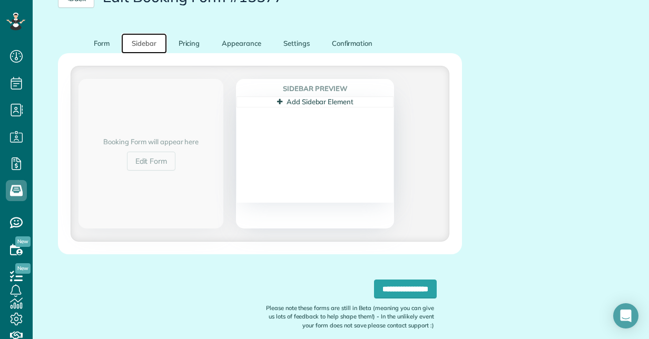
click at [300, 103] on link "Add Sidebar Element" at bounding box center [315, 101] width 76 height 8
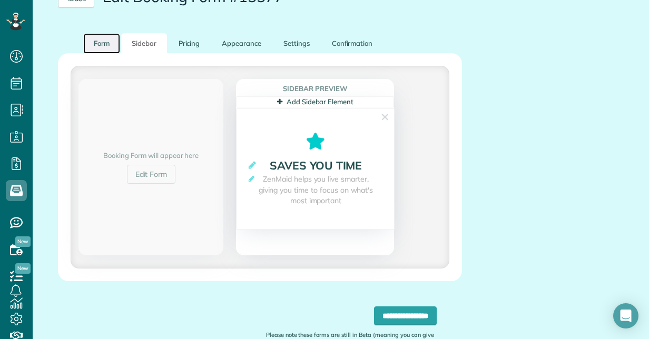
click at [101, 40] on link "Form" at bounding box center [101, 43] width 37 height 21
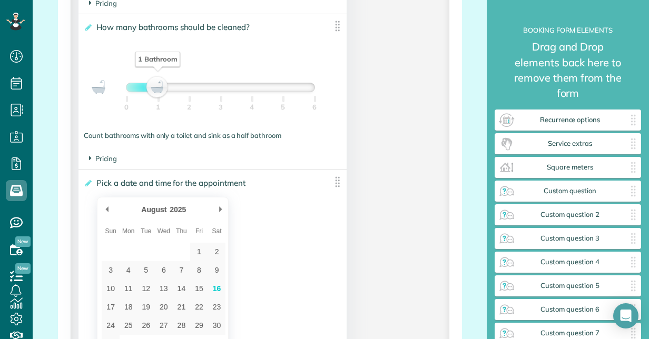
scroll to position [910, 0]
click at [214, 197] on div "August ******* ******** ***** ***** *** **** **** ****** ********* ******* ****…" at bounding box center [163, 276] width 132 height 161
click at [111, 158] on span "Pricing" at bounding box center [103, 157] width 28 height 8
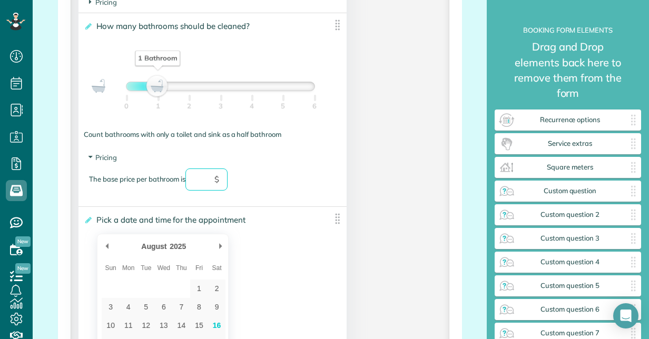
click at [203, 173] on input "text" at bounding box center [206, 179] width 42 height 22
click at [232, 195] on div "The base price per bathroom is ** $" at bounding box center [212, 184] width 246 height 33
type input "**"
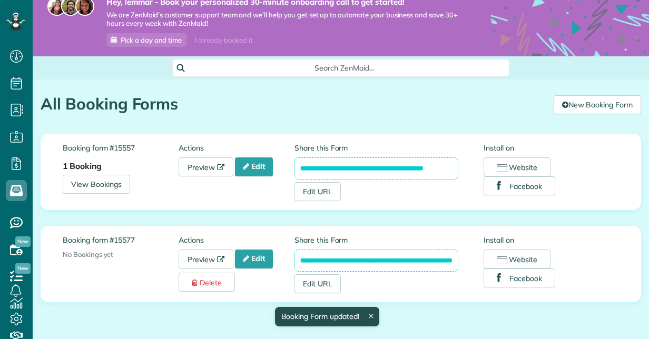
scroll to position [4, 4]
click at [243, 262] on link "Edit" at bounding box center [254, 259] width 38 height 19
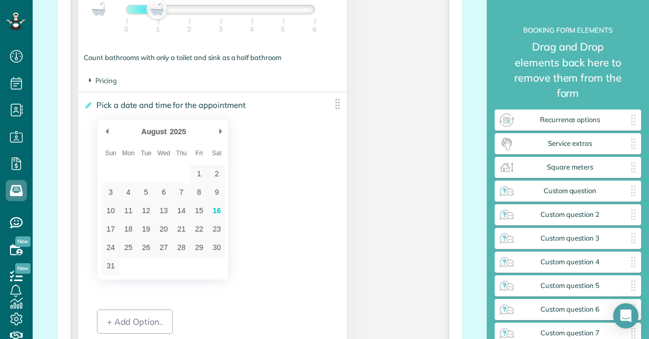
scroll to position [964, 0]
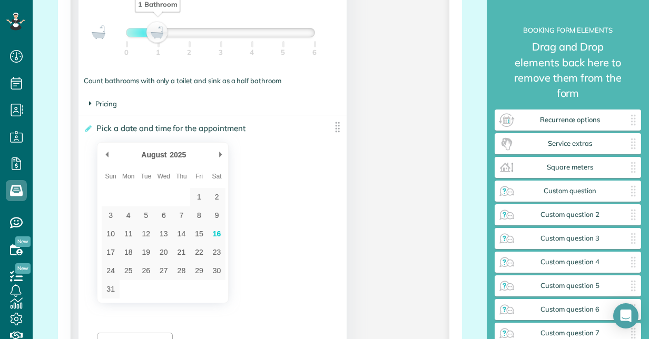
click at [108, 106] on span "Pricing" at bounding box center [103, 104] width 28 height 8
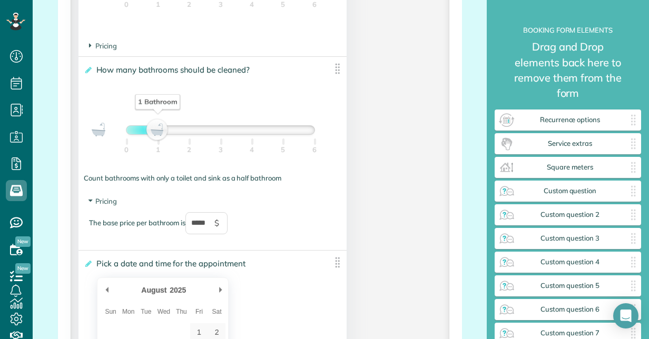
scroll to position [792, 0]
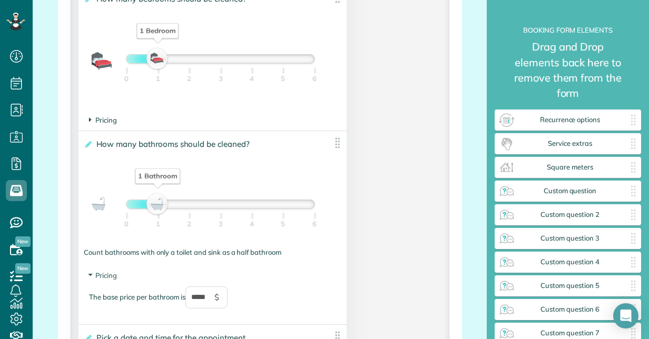
click at [108, 118] on span "Pricing" at bounding box center [103, 120] width 28 height 8
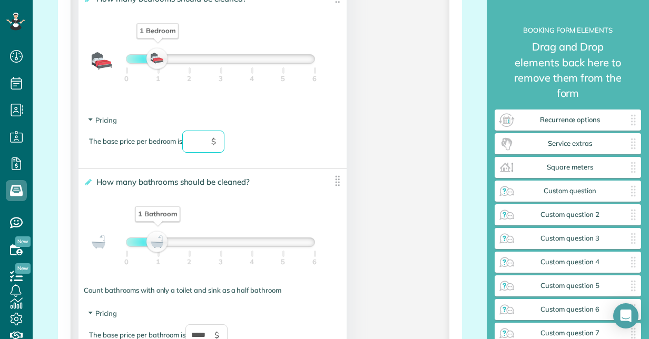
click at [202, 144] on input "text" at bounding box center [203, 142] width 42 height 22
click at [261, 205] on div "**********" at bounding box center [211, 236] width 267 height 134
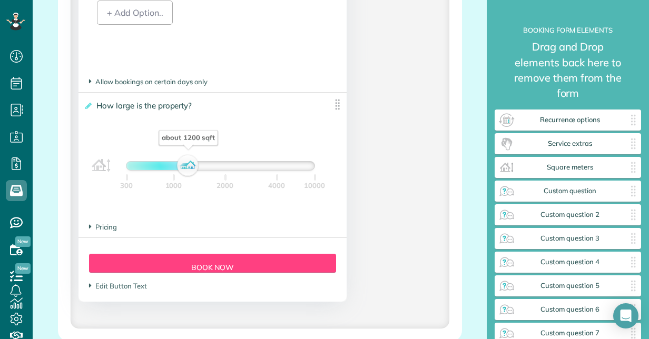
scroll to position [1373, 0]
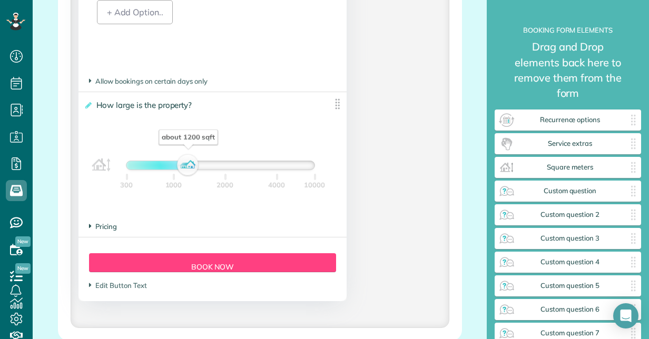
click at [108, 224] on span "Pricing" at bounding box center [103, 226] width 28 height 8
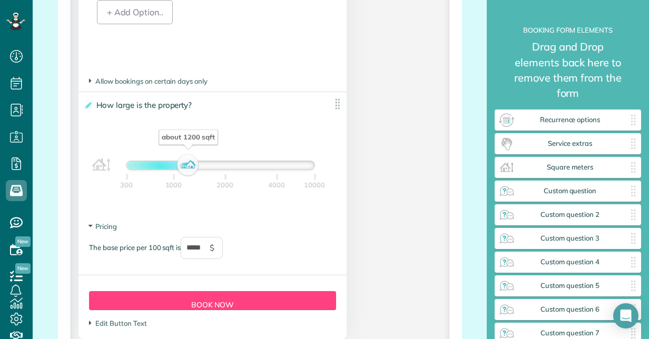
type input "**"
click at [207, 247] on input "*****" at bounding box center [202, 248] width 42 height 22
type input "*"
click at [207, 247] on input "text" at bounding box center [202, 248] width 42 height 22
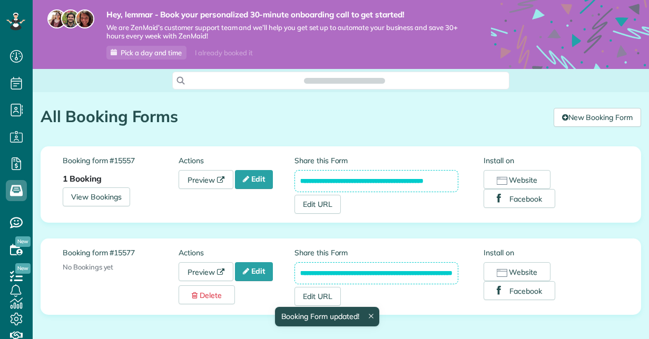
click at [171, 265] on section "Booking form #15577 No Bookings yet" at bounding box center [121, 259] width 116 height 25
click at [215, 277] on link "Preview" at bounding box center [205, 271] width 55 height 19
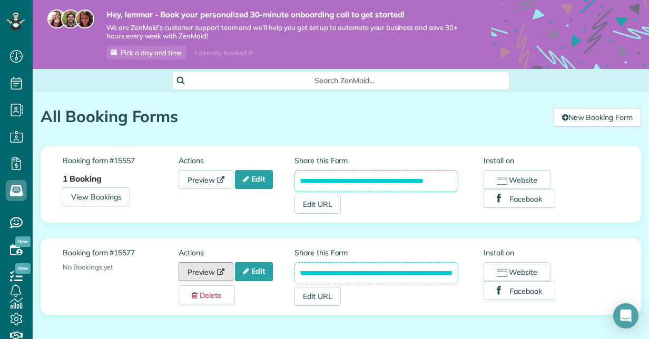
scroll to position [54, 0]
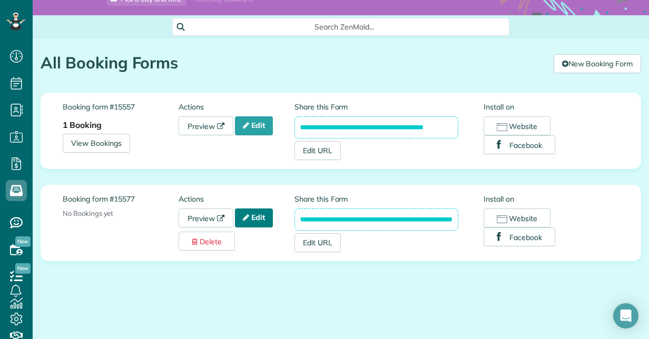
click at [255, 220] on link "Edit" at bounding box center [254, 217] width 38 height 19
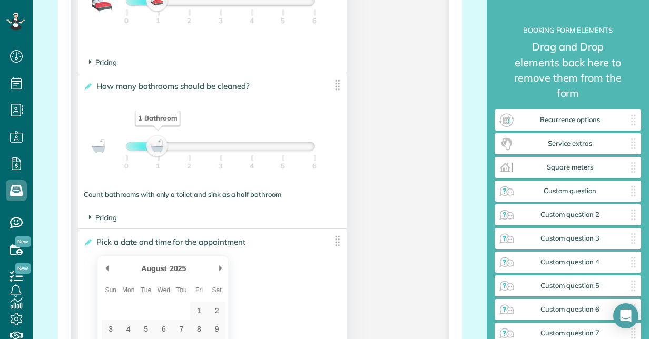
scroll to position [849, 0]
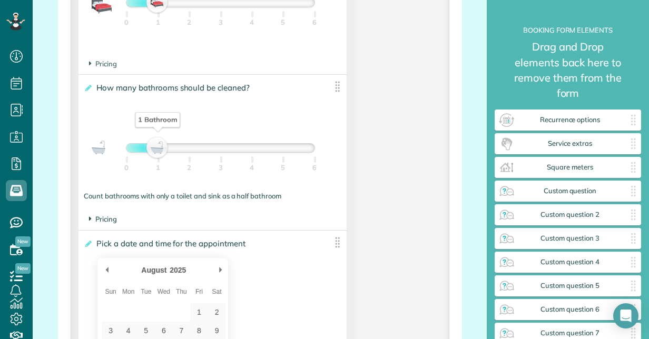
click at [102, 220] on span "Pricing" at bounding box center [103, 219] width 28 height 8
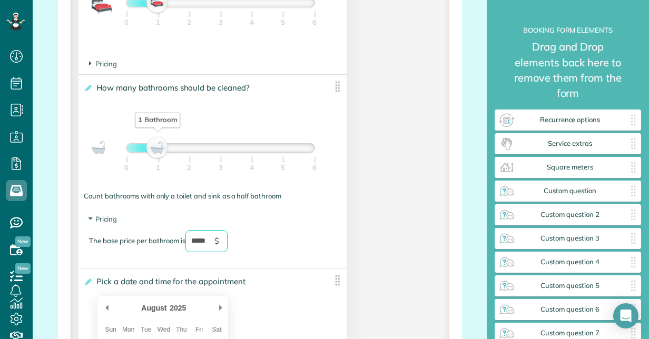
click at [213, 242] on input "*****" at bounding box center [206, 241] width 42 height 22
type input "*"
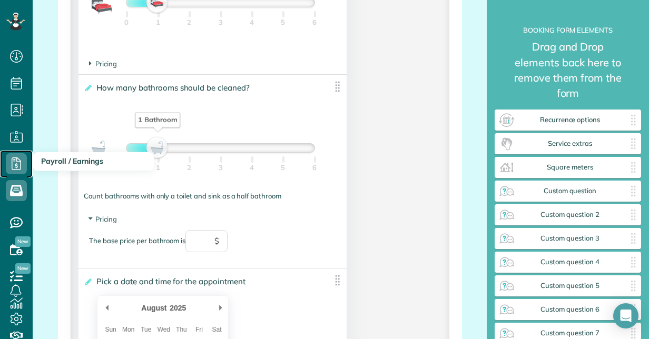
click at [18, 173] on icon at bounding box center [16, 163] width 21 height 21
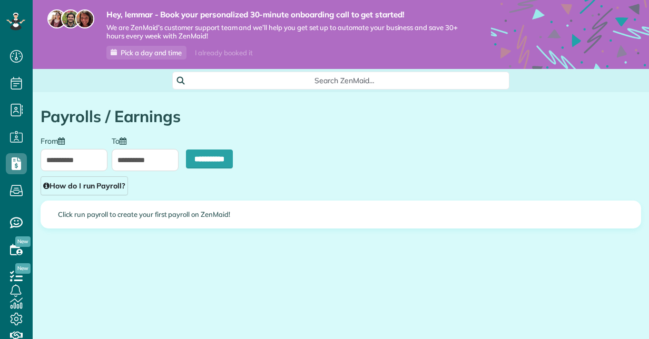
scroll to position [4, 4]
type input "**********"
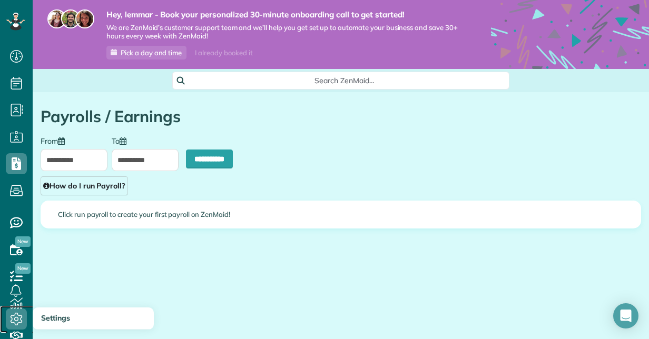
click at [17, 319] on icon at bounding box center [16, 319] width 21 height 21
